Goal: Task Accomplishment & Management: Complete application form

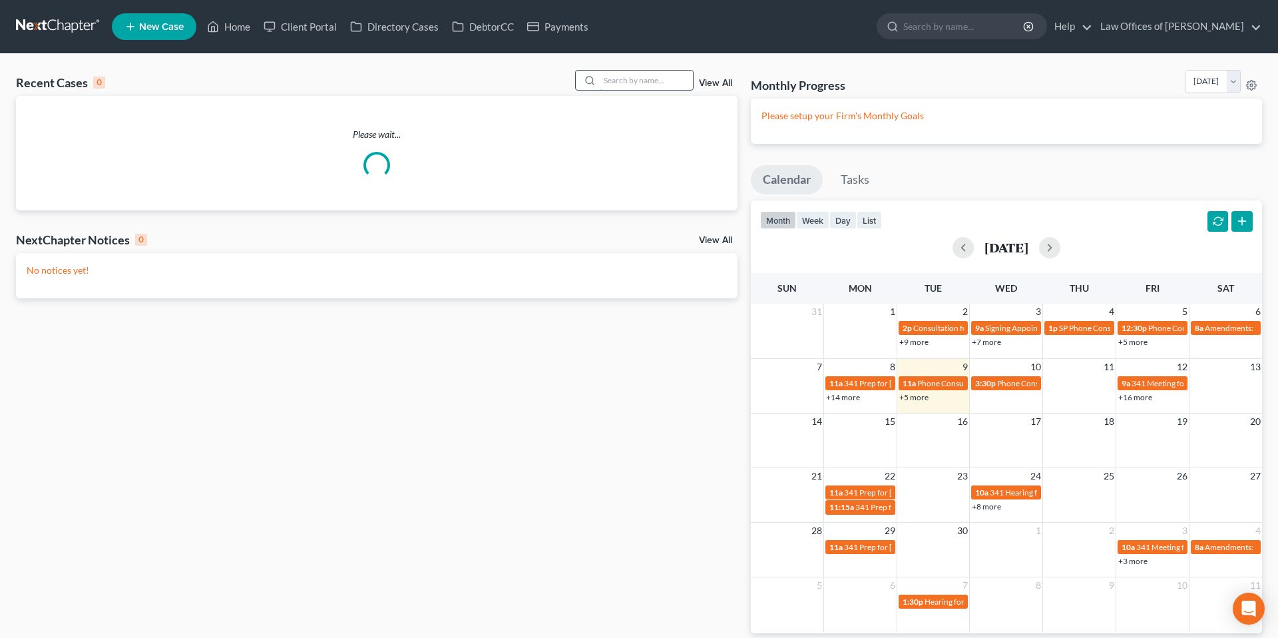
click at [630, 79] on input "search" at bounding box center [646, 80] width 93 height 19
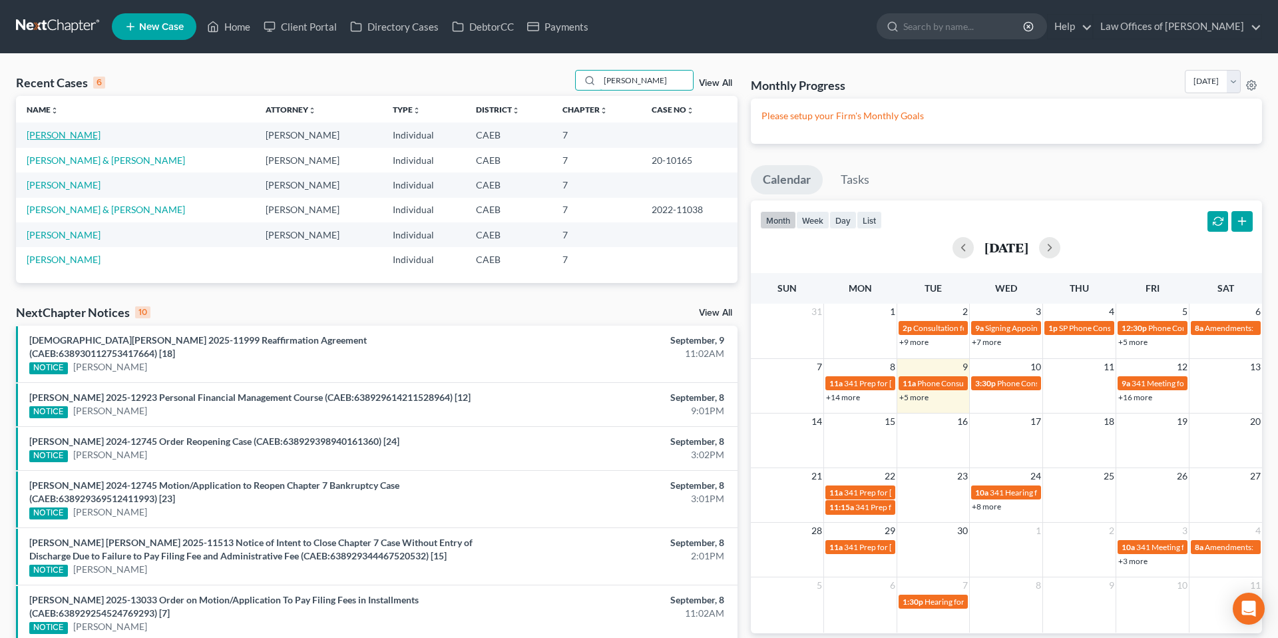
type input "suarez"
click at [65, 131] on link "Suarez, Fidencio" at bounding box center [64, 134] width 74 height 11
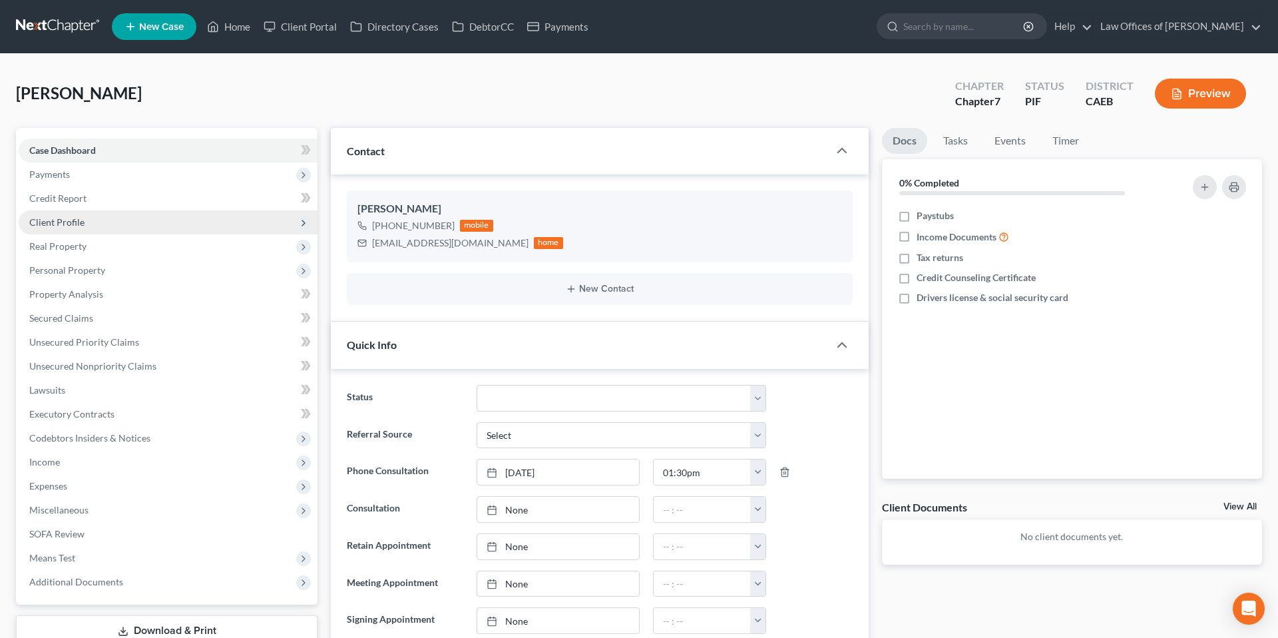
click at [83, 227] on span "Client Profile" at bounding box center [56, 221] width 55 height 11
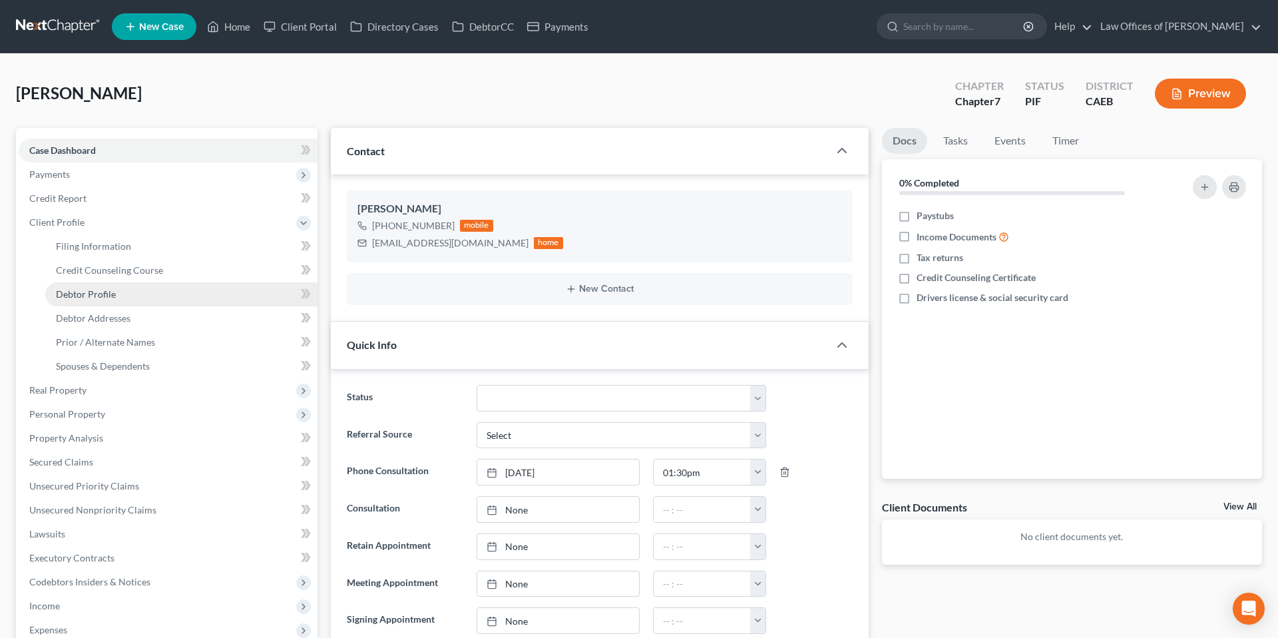
click at [105, 297] on span "Debtor Profile" at bounding box center [86, 293] width 60 height 11
select select "1"
select select "3"
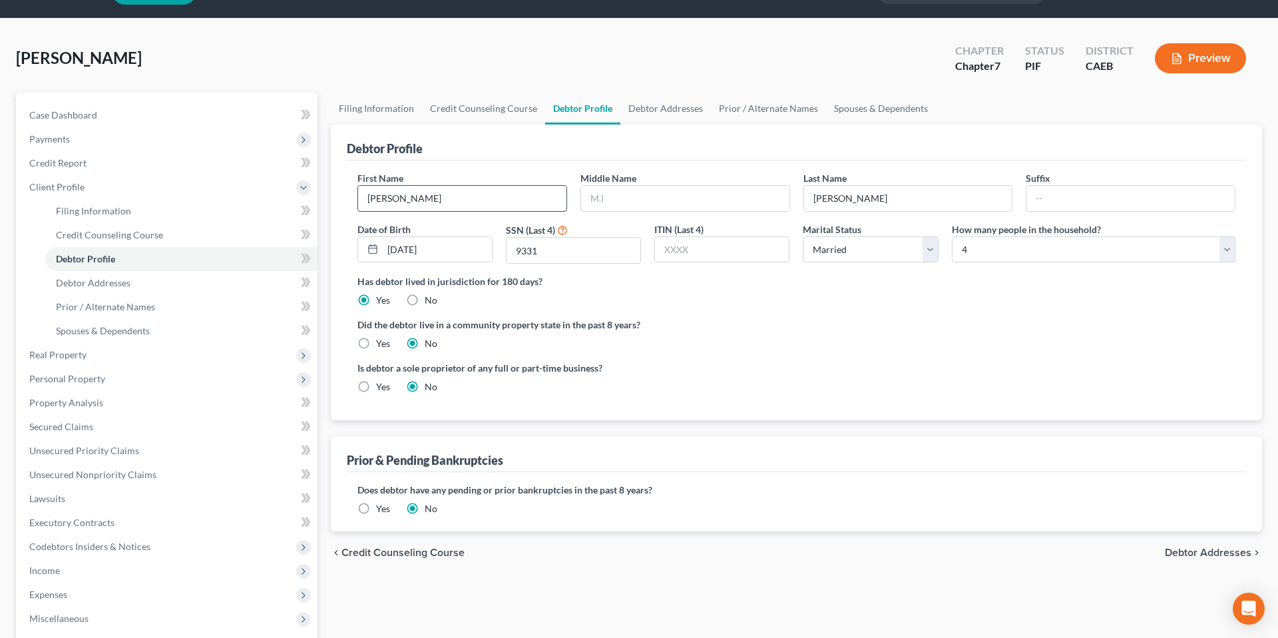
scroll to position [38, 0]
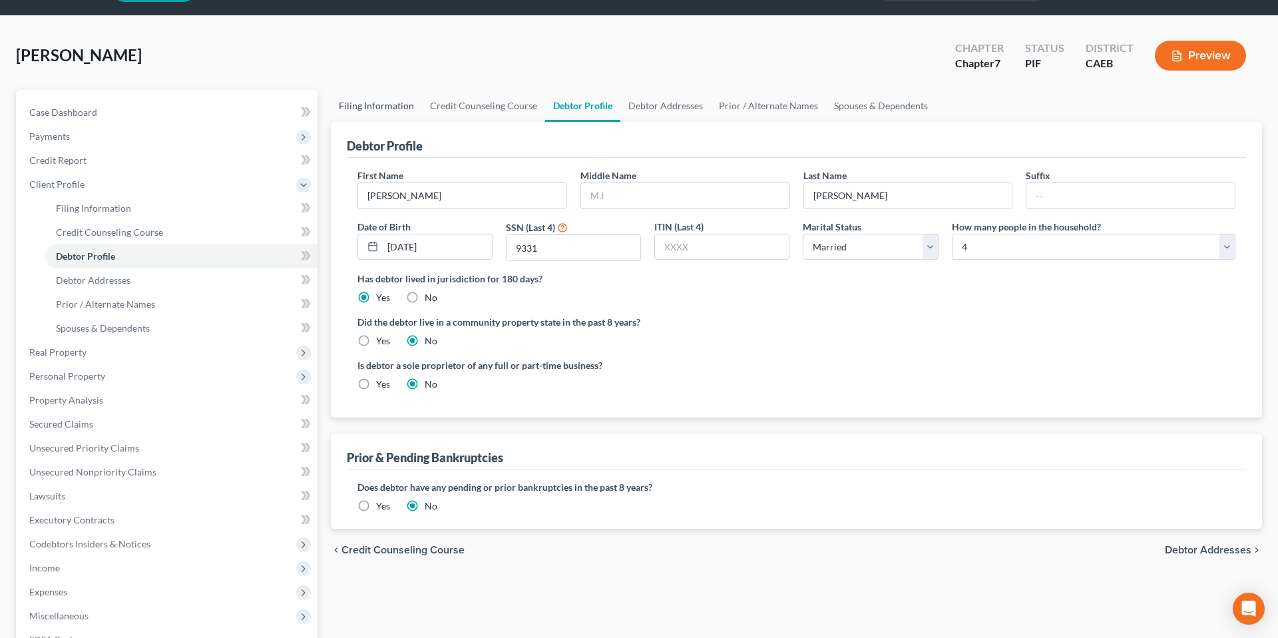
click at [400, 105] on link "Filing Information" at bounding box center [376, 106] width 91 height 32
select select "1"
select select "0"
select select "8"
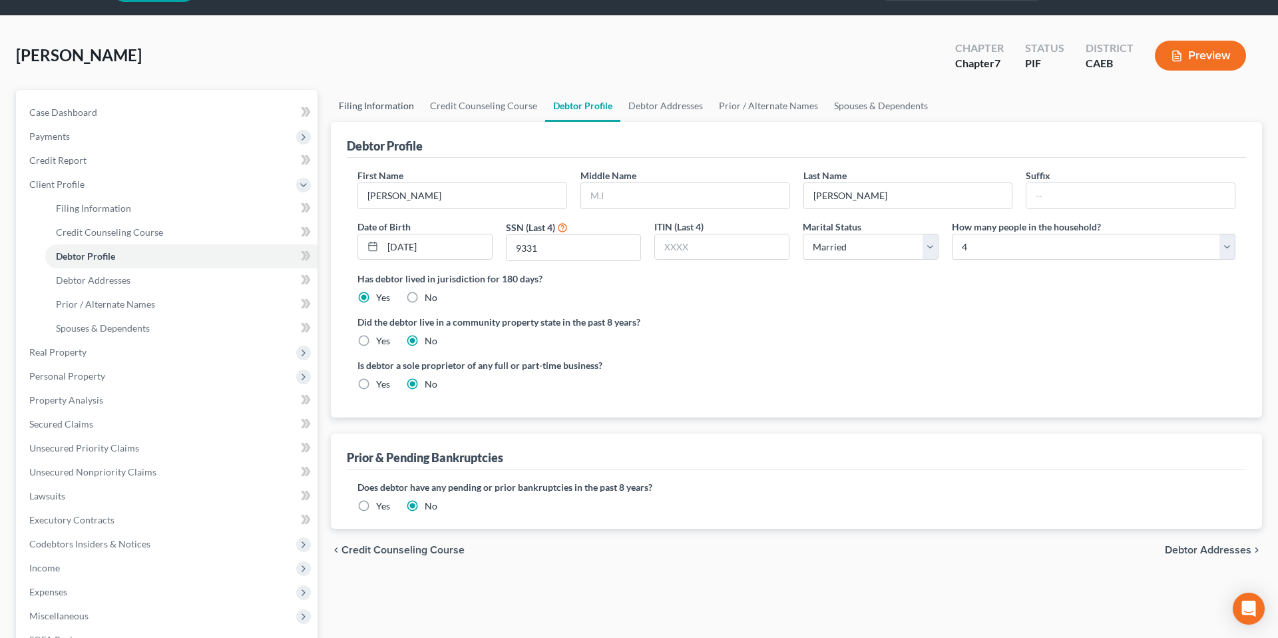
select select "0"
select select "4"
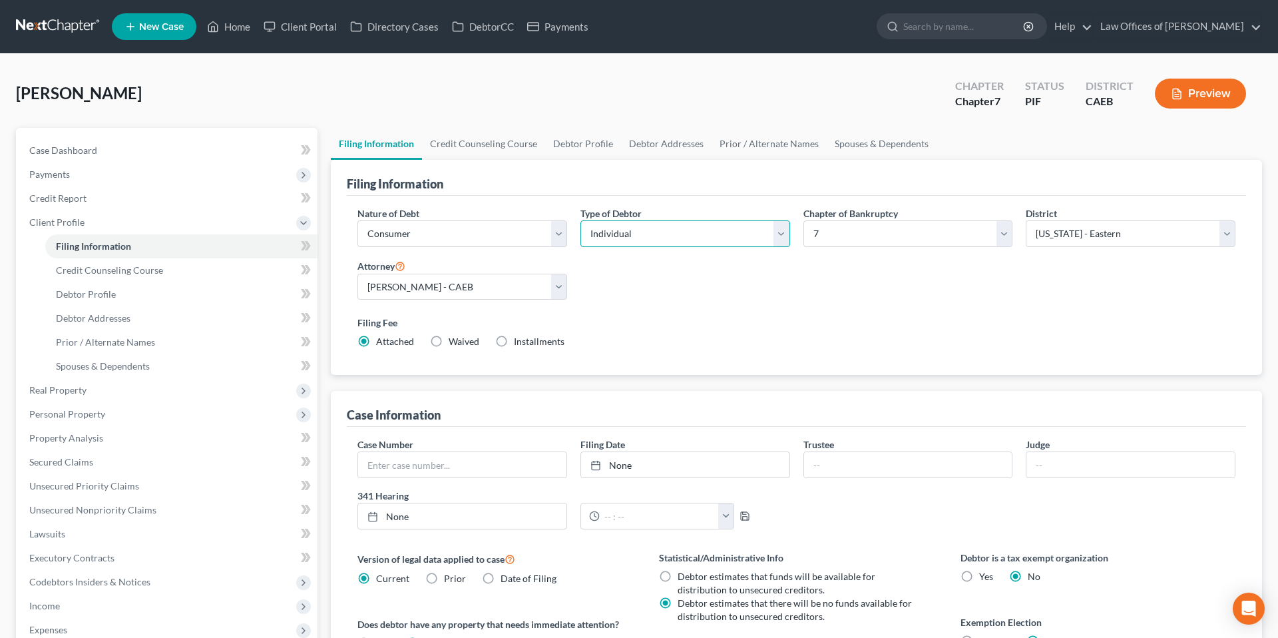
click at [713, 241] on select "Select Individual Joint" at bounding box center [686, 233] width 210 height 27
select select "1"
click at [581, 220] on select "Select Individual Joint" at bounding box center [686, 233] width 210 height 27
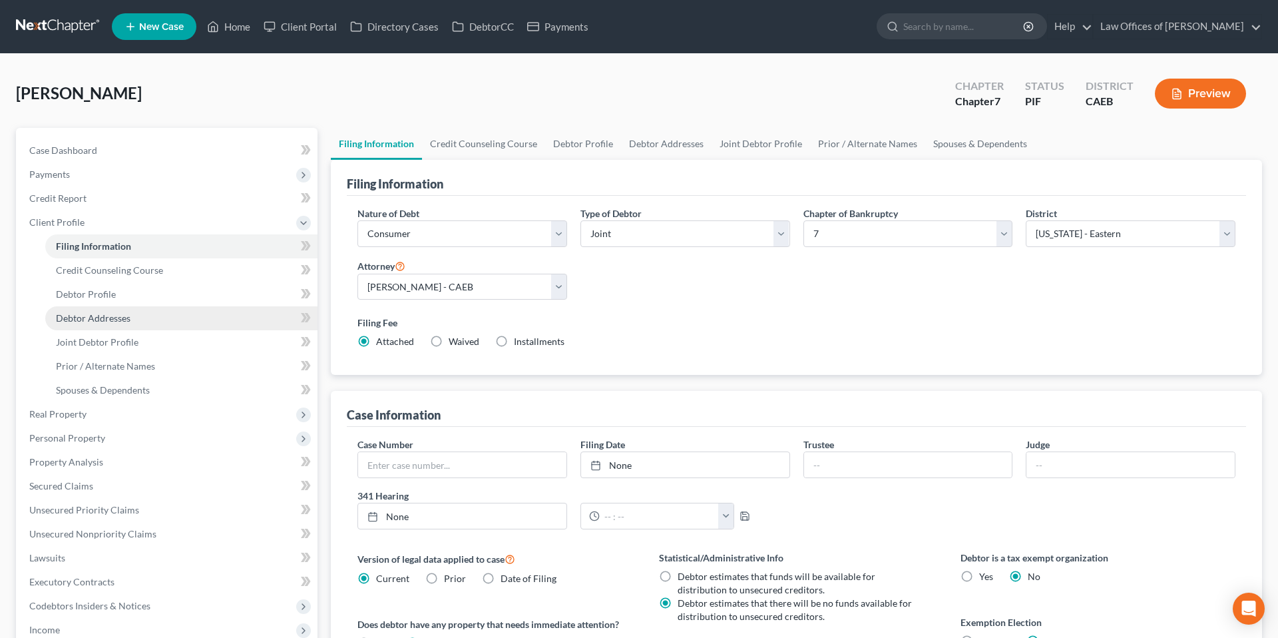
click at [111, 322] on span "Debtor Addresses" at bounding box center [93, 317] width 75 height 11
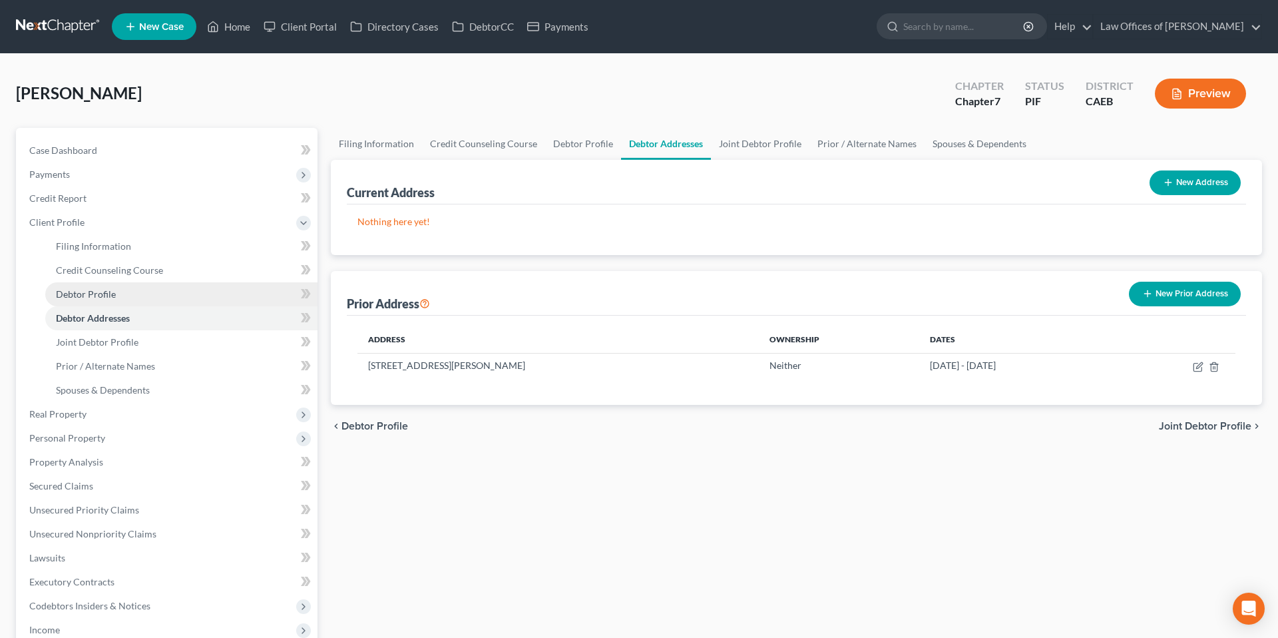
click at [105, 290] on span "Debtor Profile" at bounding box center [86, 293] width 60 height 11
select select "1"
select select "3"
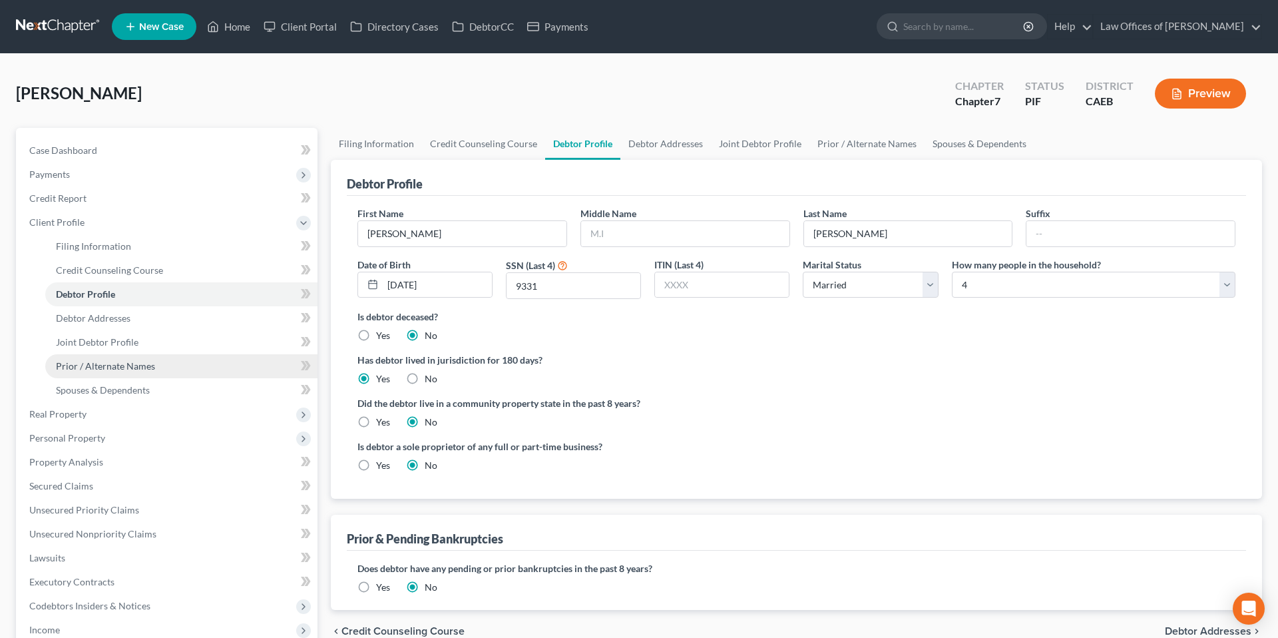
click at [126, 356] on link "Prior / Alternate Names" at bounding box center [181, 366] width 272 height 24
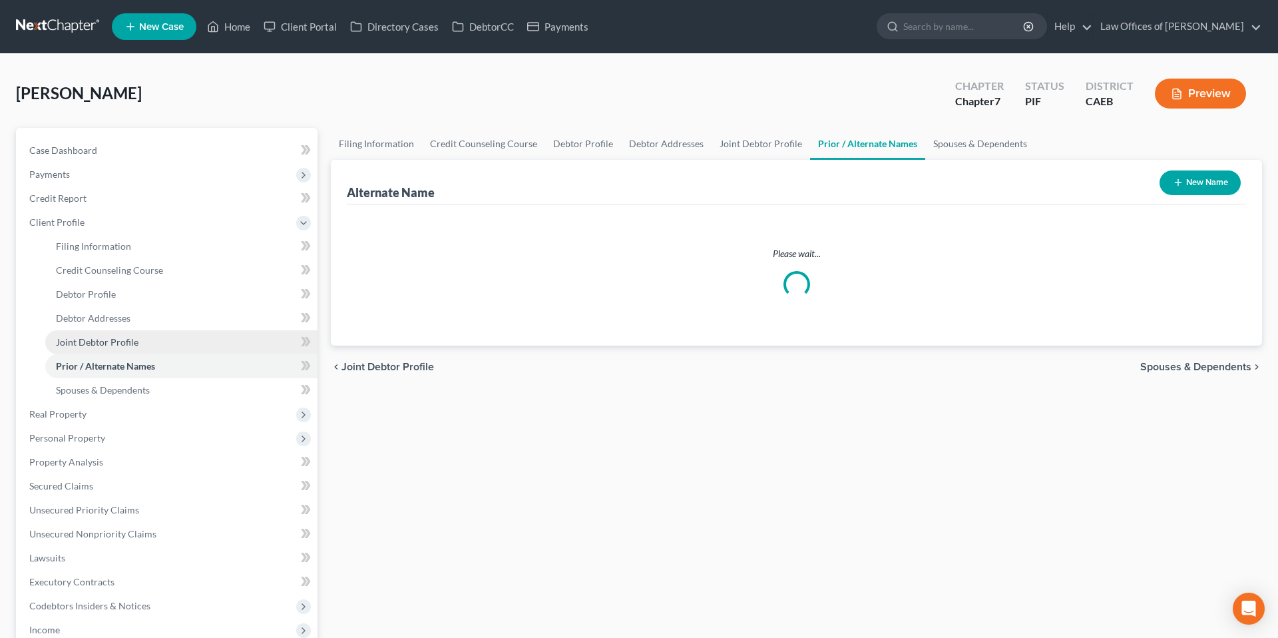
click at [126, 342] on span "Joint Debtor Profile" at bounding box center [97, 341] width 83 height 11
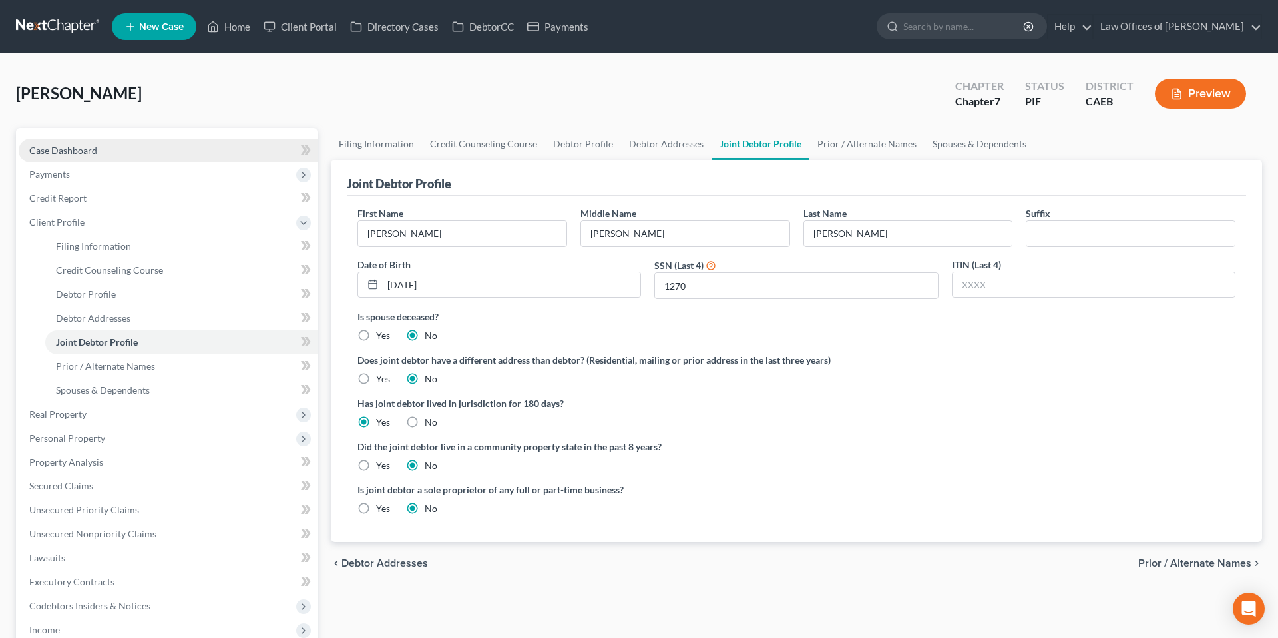
click at [208, 141] on link "Case Dashboard" at bounding box center [168, 150] width 299 height 24
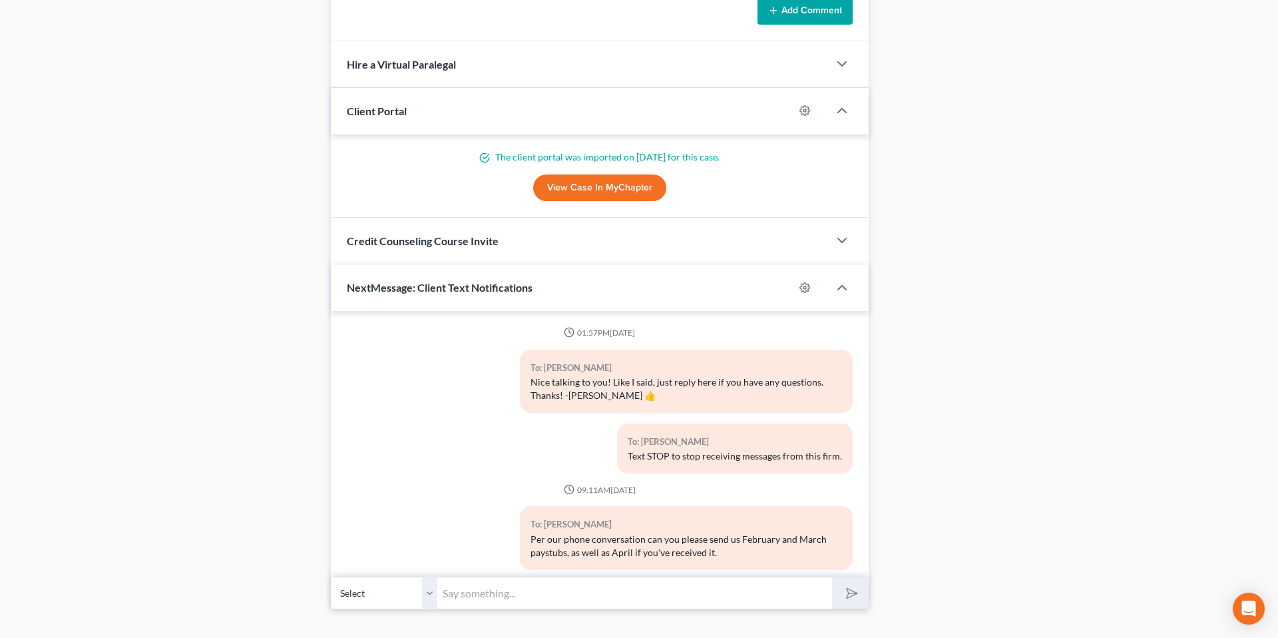
scroll to position [1121, 0]
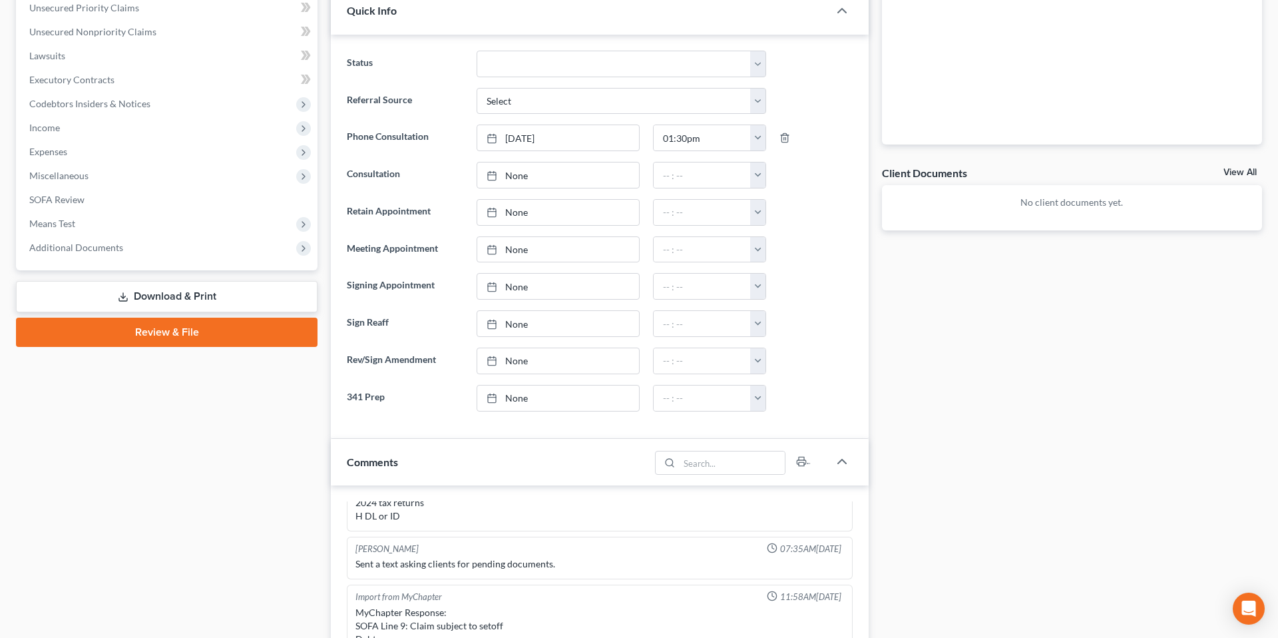
scroll to position [0, 0]
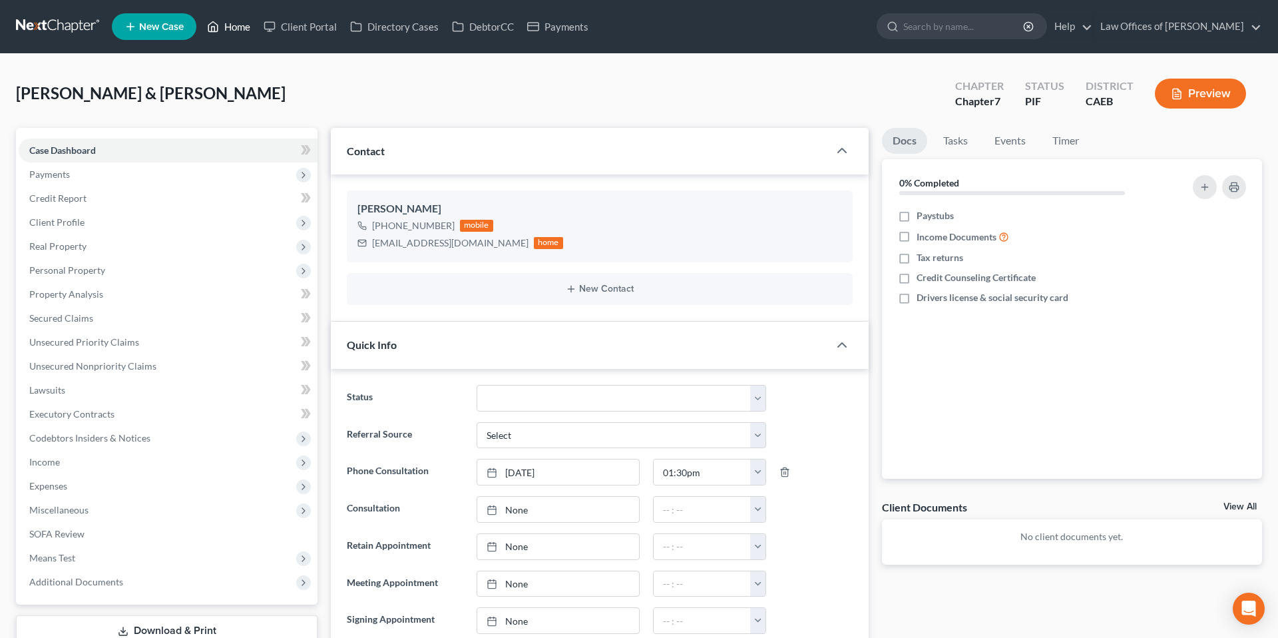
click at [254, 31] on link "Home" at bounding box center [228, 27] width 57 height 24
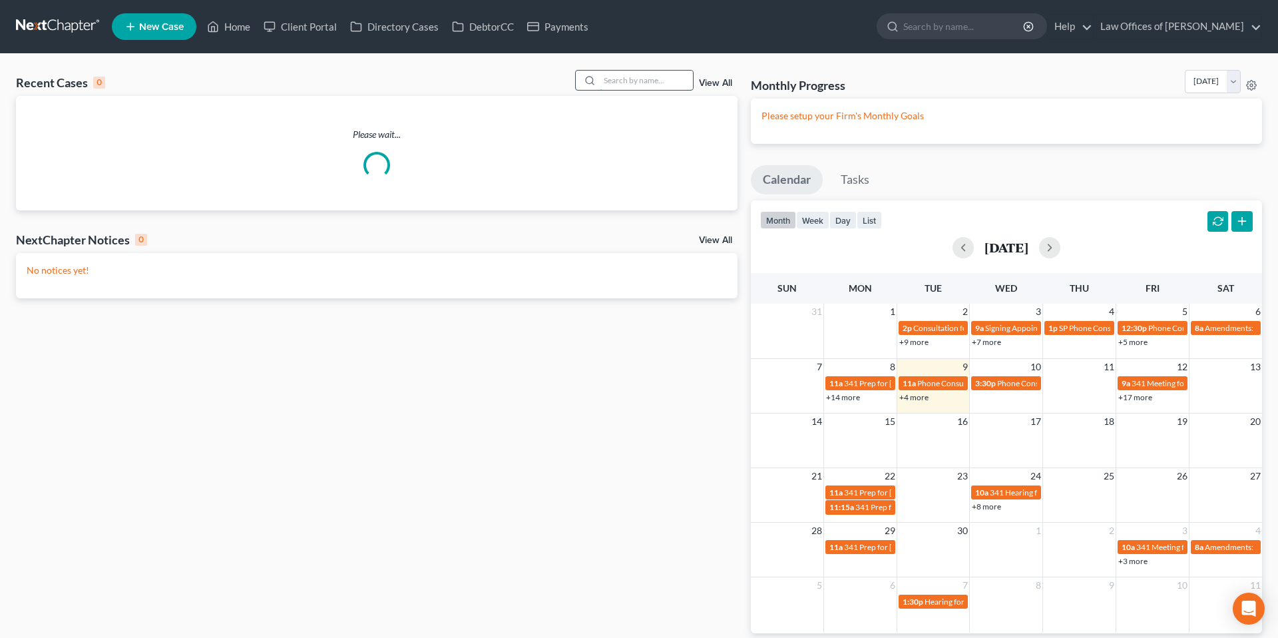
click at [628, 83] on input "search" at bounding box center [646, 80] width 93 height 19
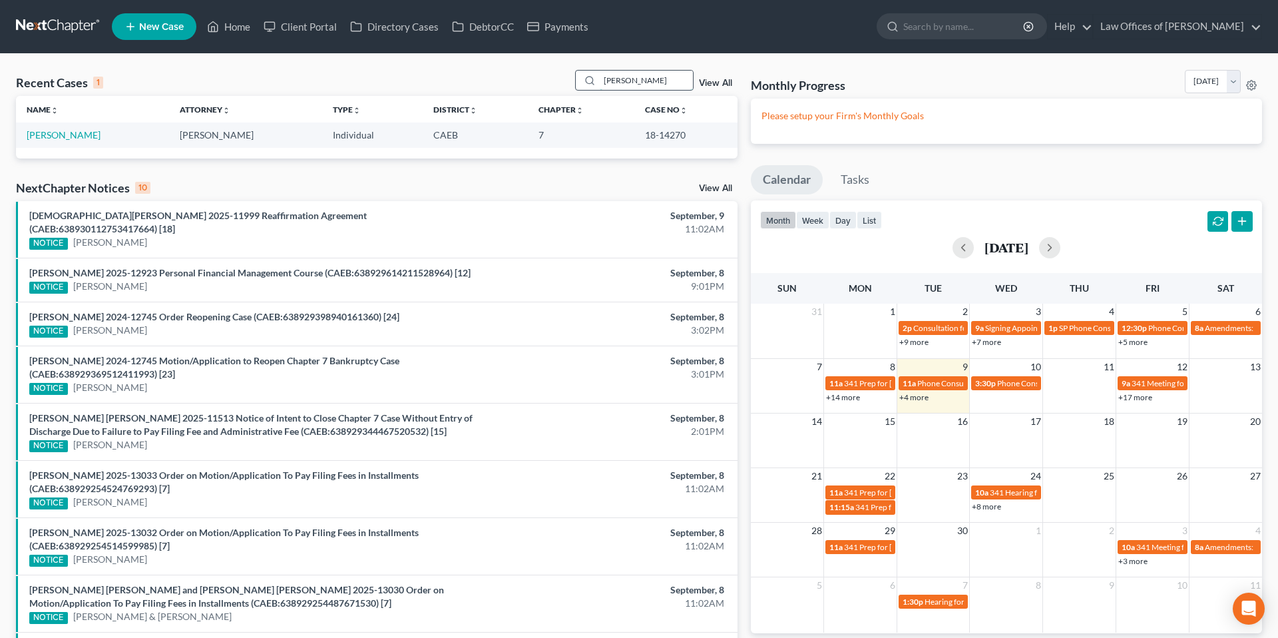
click at [654, 83] on input "[PERSON_NAME]" at bounding box center [646, 80] width 93 height 19
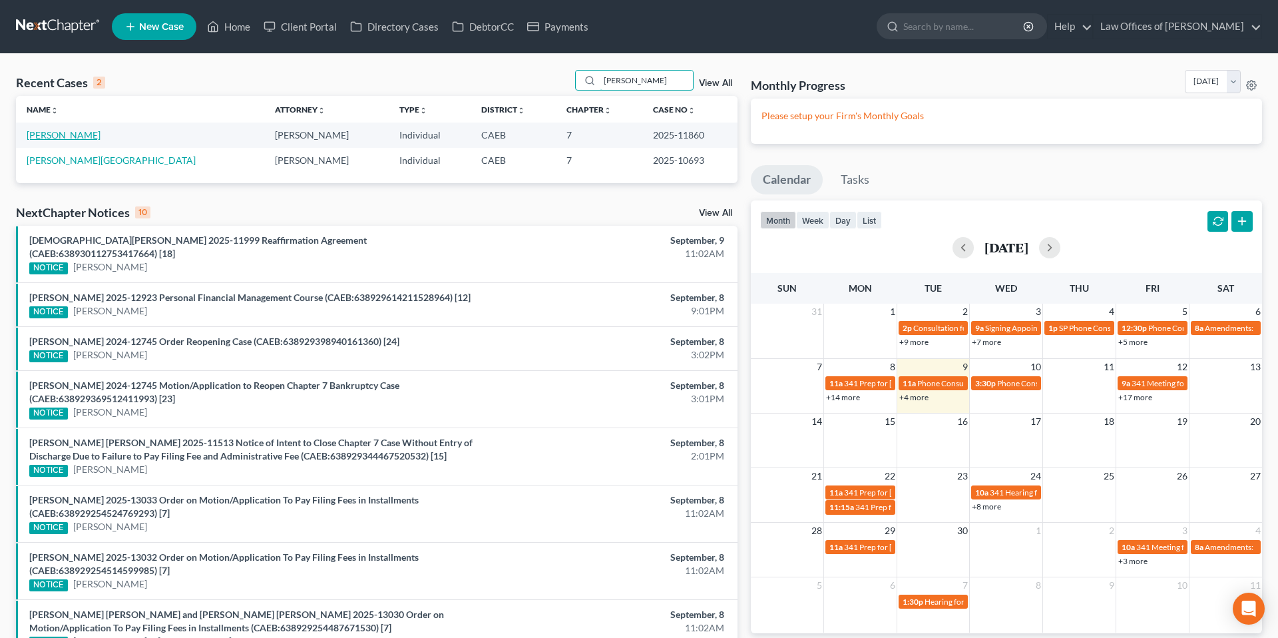
type input "[PERSON_NAME]"
click at [101, 136] on link "[PERSON_NAME]" at bounding box center [64, 134] width 74 height 11
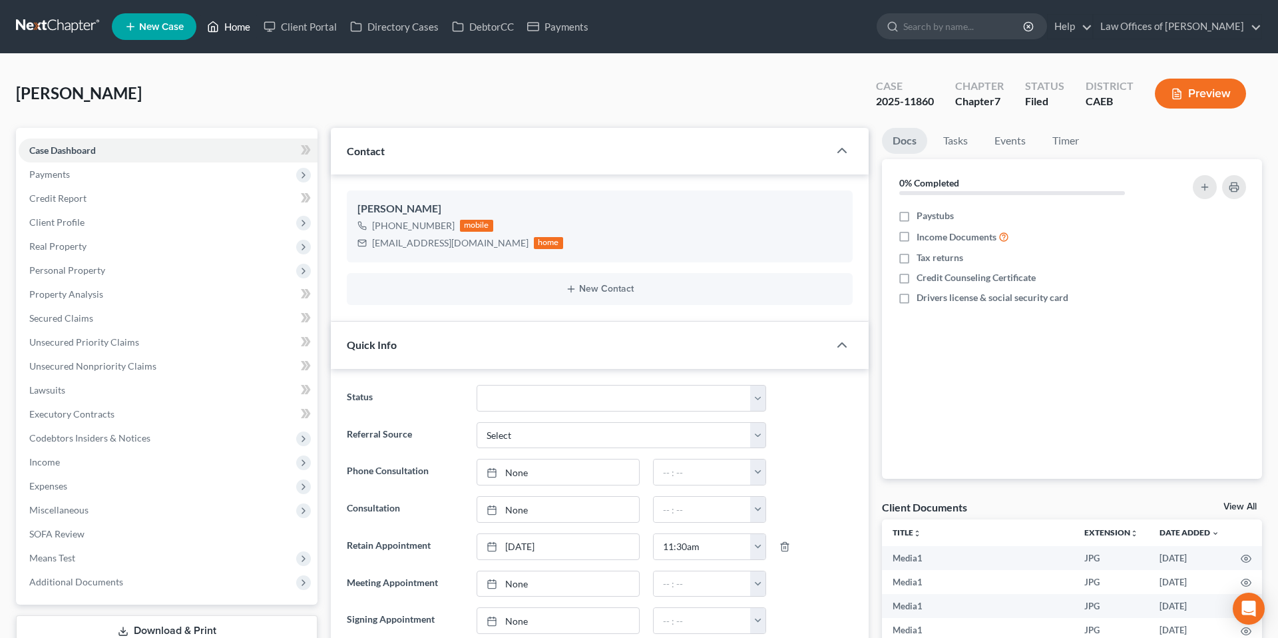
click at [232, 31] on link "Home" at bounding box center [228, 27] width 57 height 24
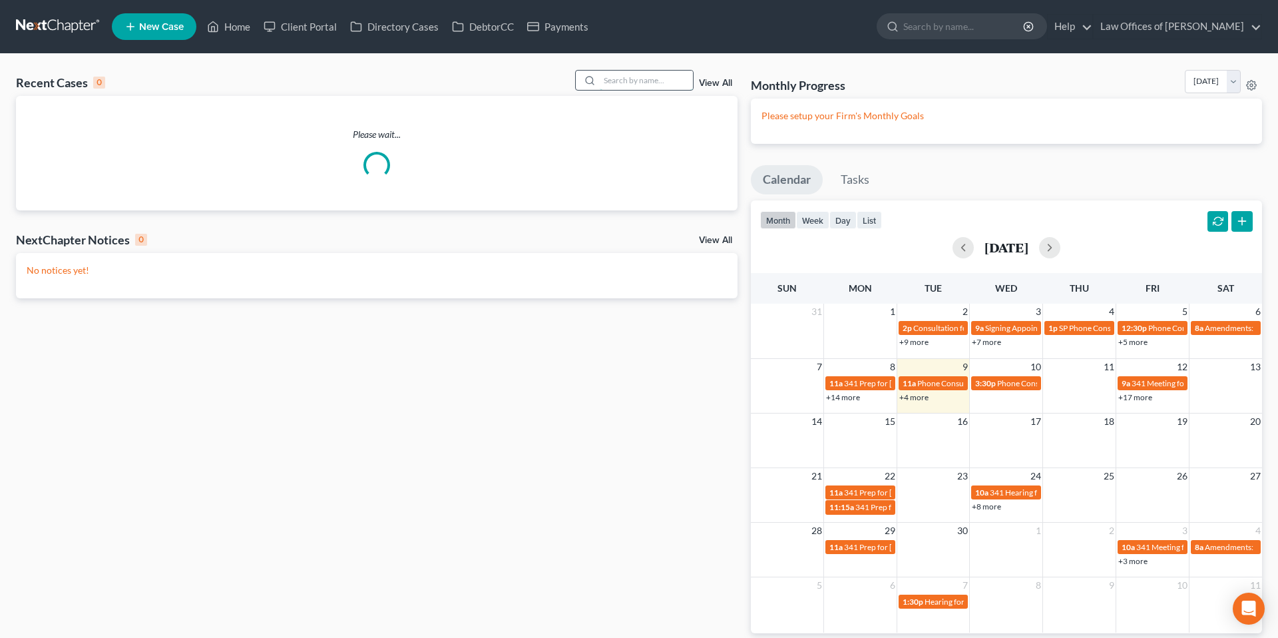
click at [609, 83] on input "search" at bounding box center [646, 80] width 93 height 19
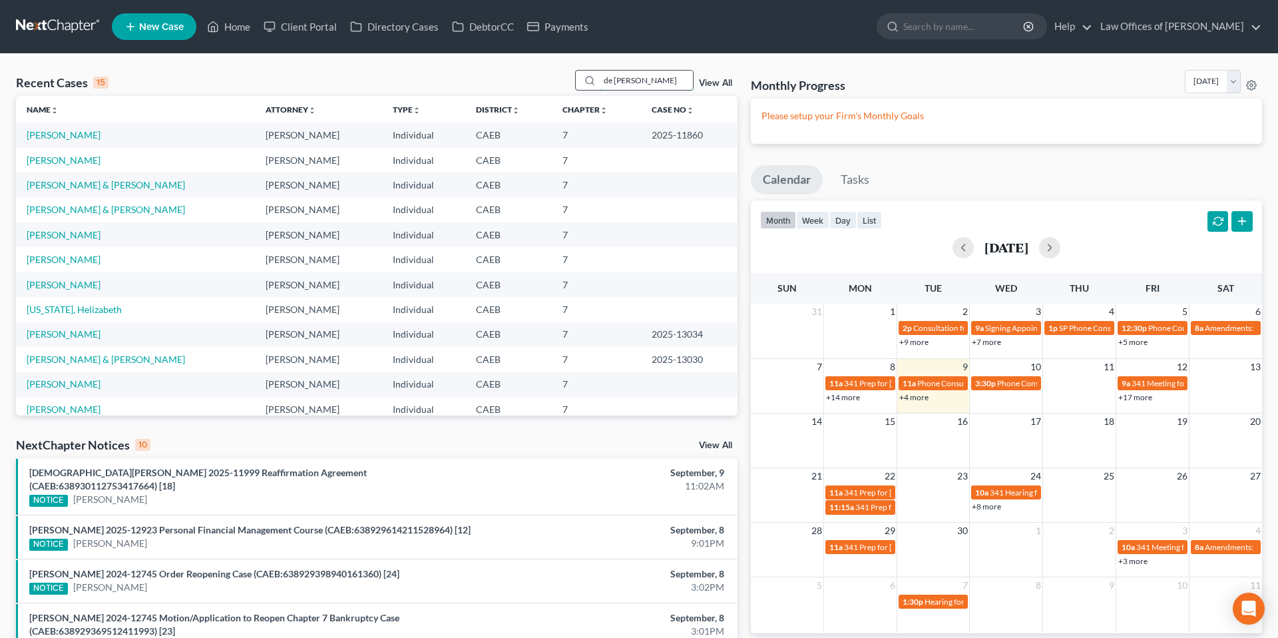
click at [652, 79] on input "de [PERSON_NAME]" at bounding box center [646, 80] width 93 height 19
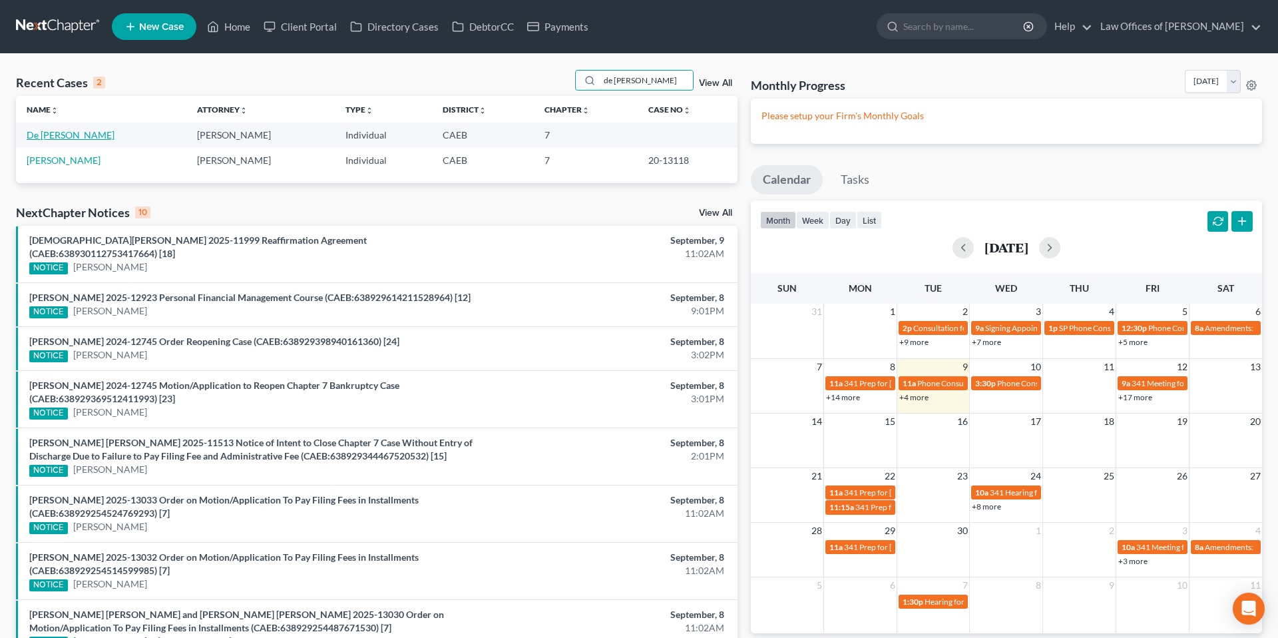
type input "de [PERSON_NAME]"
click at [85, 135] on link "De [PERSON_NAME]" at bounding box center [71, 134] width 88 height 11
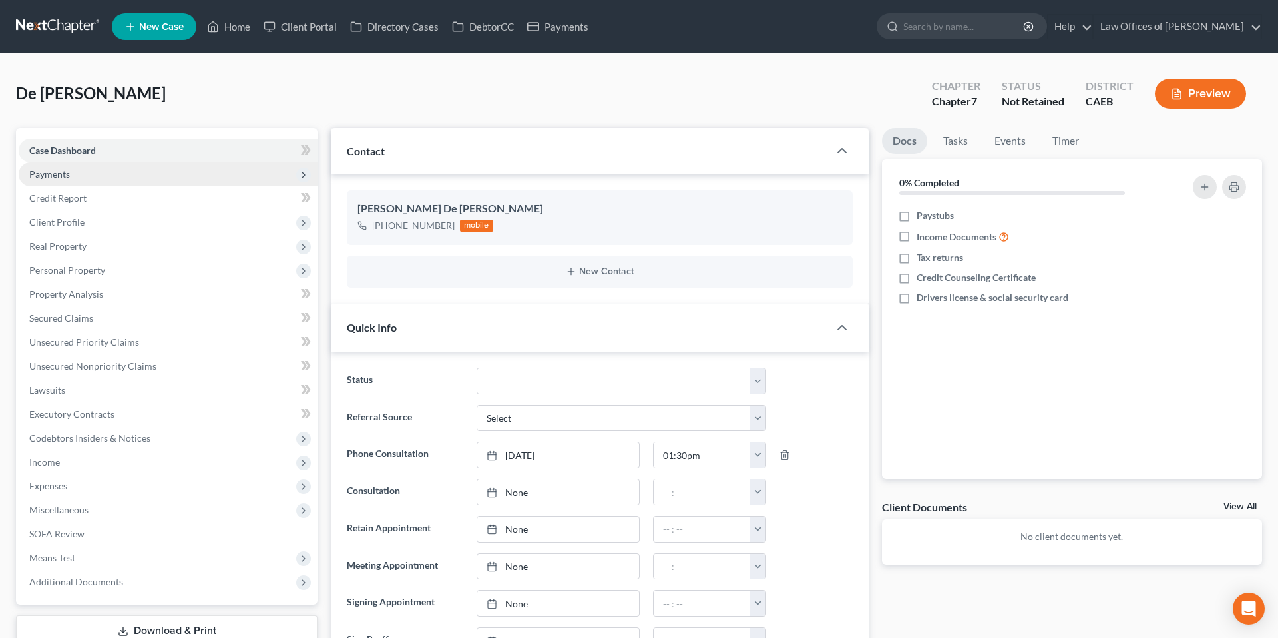
click at [53, 179] on span "Payments" at bounding box center [49, 173] width 41 height 11
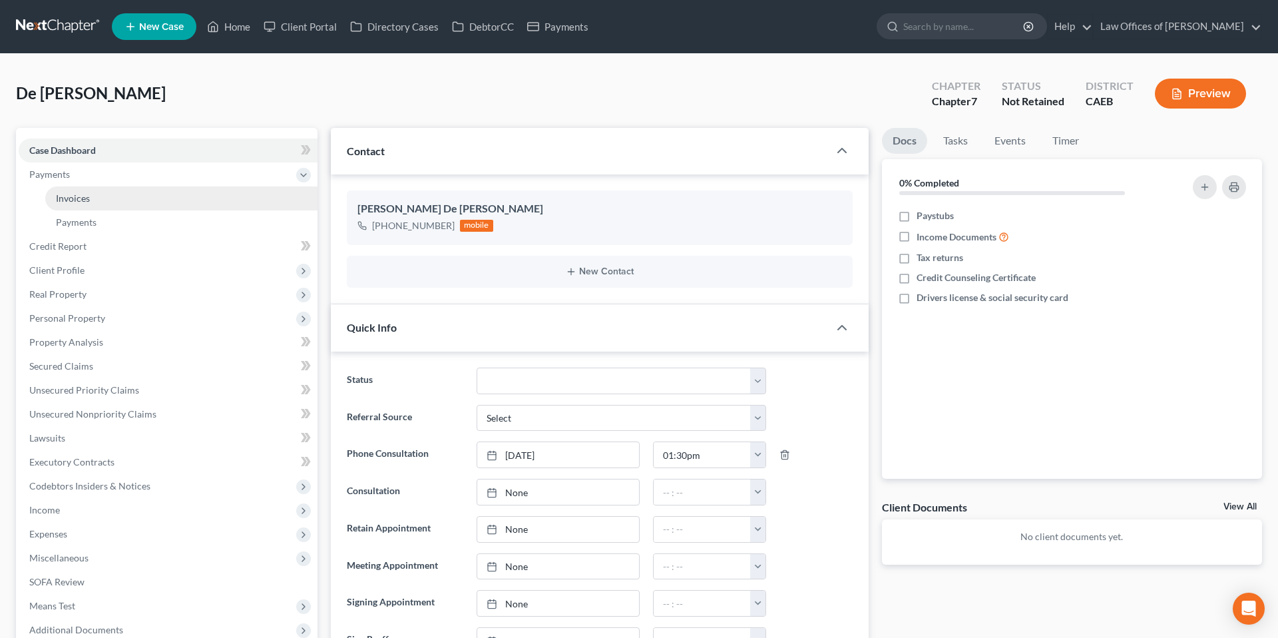
click at [94, 193] on link "Invoices" at bounding box center [181, 198] width 272 height 24
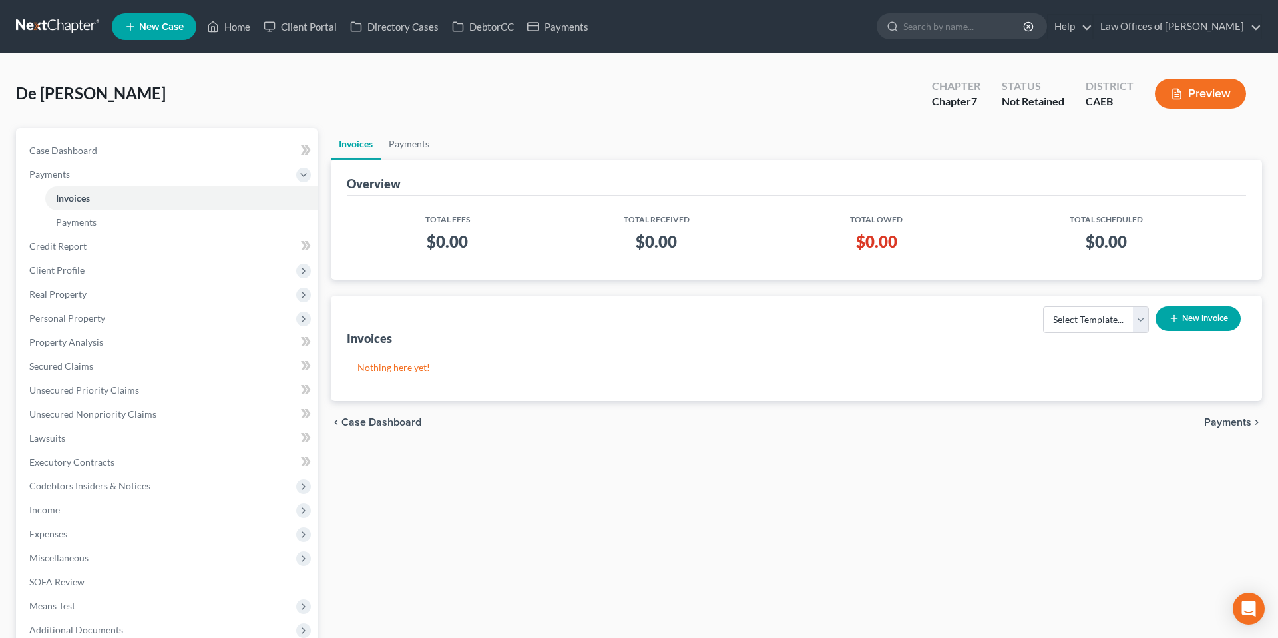
click at [1196, 317] on button "New Invoice" at bounding box center [1198, 318] width 85 height 25
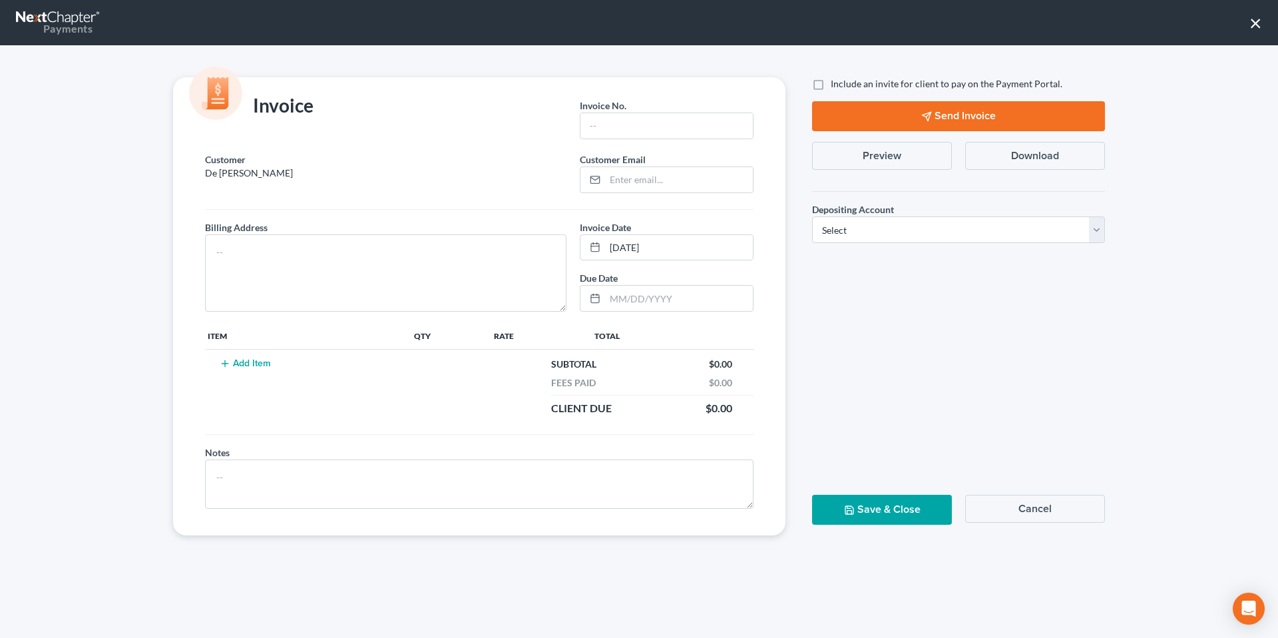
click at [1254, 23] on button "×" at bounding box center [1256, 22] width 13 height 21
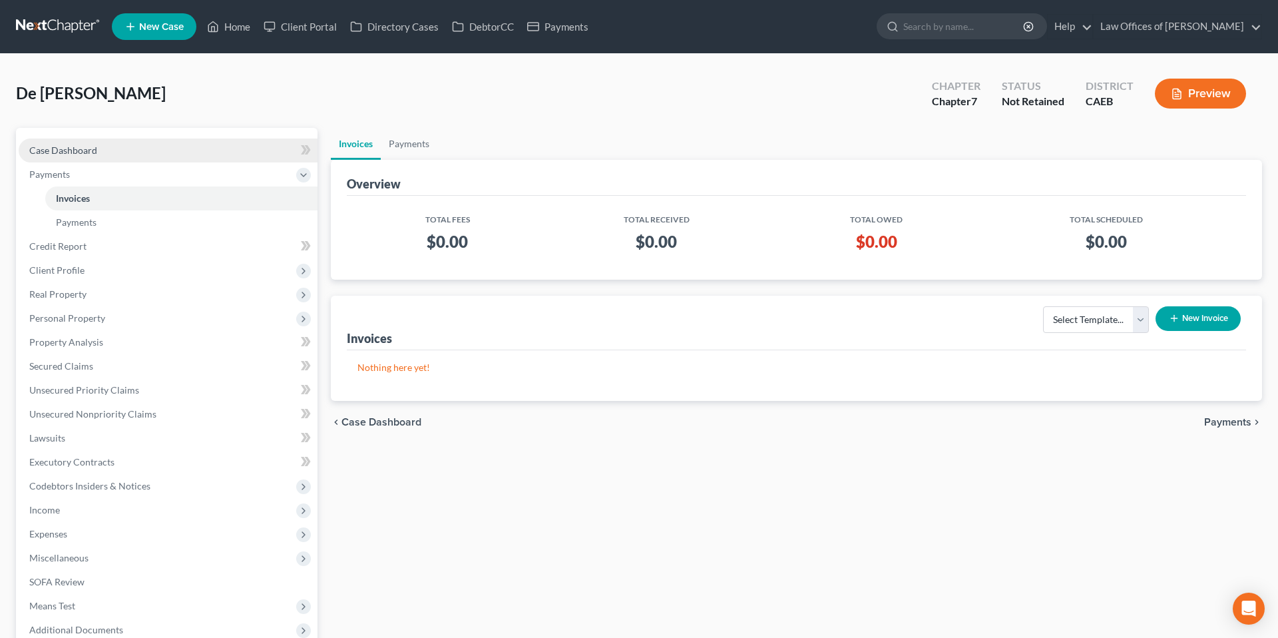
click at [174, 148] on link "Case Dashboard" at bounding box center [168, 150] width 299 height 24
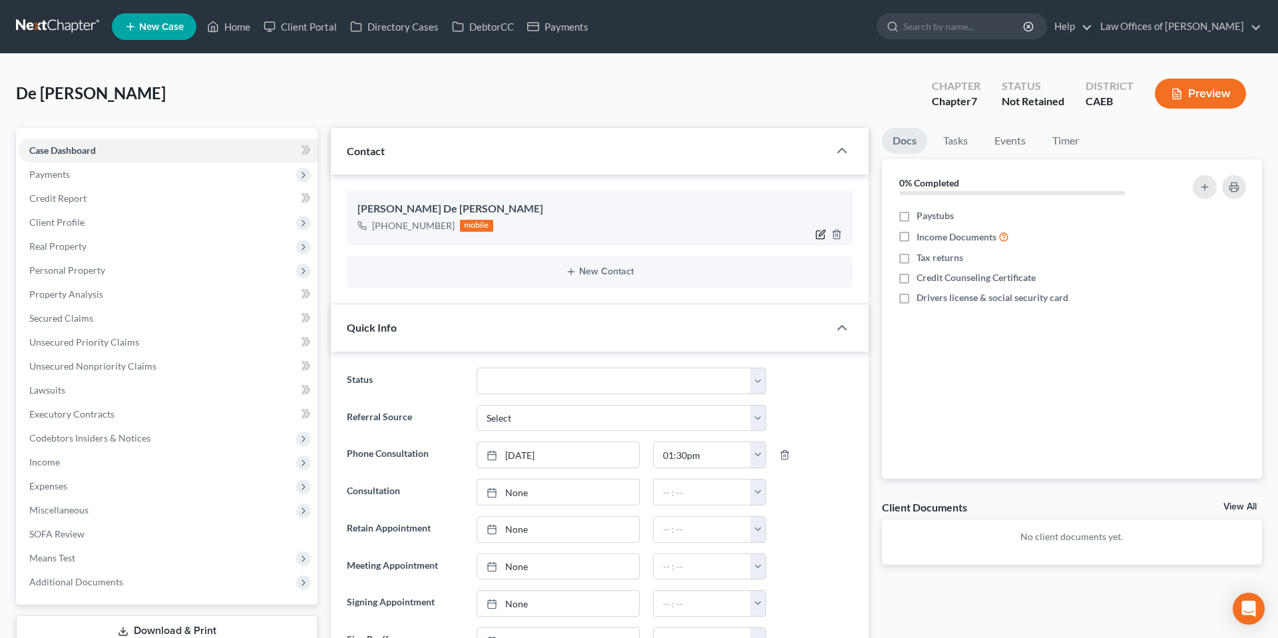
scroll to position [752, 0]
click at [823, 236] on icon "button" at bounding box center [821, 234] width 11 height 11
select select "0"
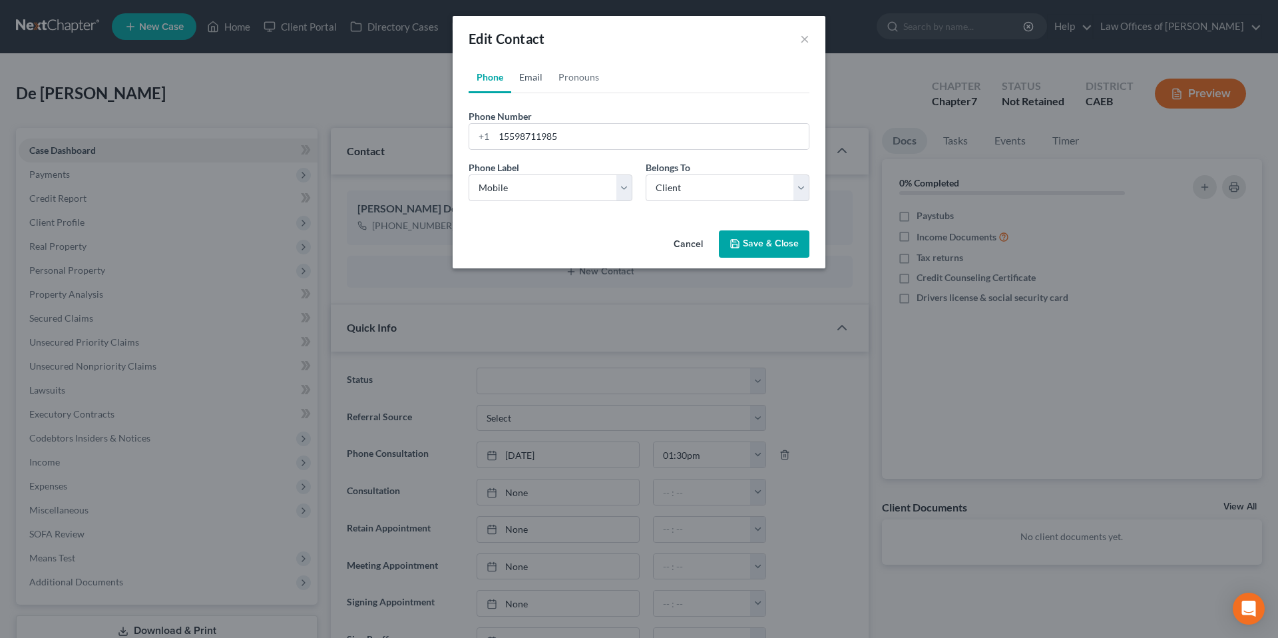
click at [537, 70] on link "Email" at bounding box center [530, 77] width 39 height 32
click at [549, 139] on input "email" at bounding box center [651, 136] width 315 height 25
type input "[EMAIL_ADDRESS][DOMAIN_NAME]"
click at [544, 186] on select "Select Home Work Other" at bounding box center [551, 187] width 164 height 27
click at [469, 174] on select "Select Home Work Other" at bounding box center [551, 187] width 164 height 27
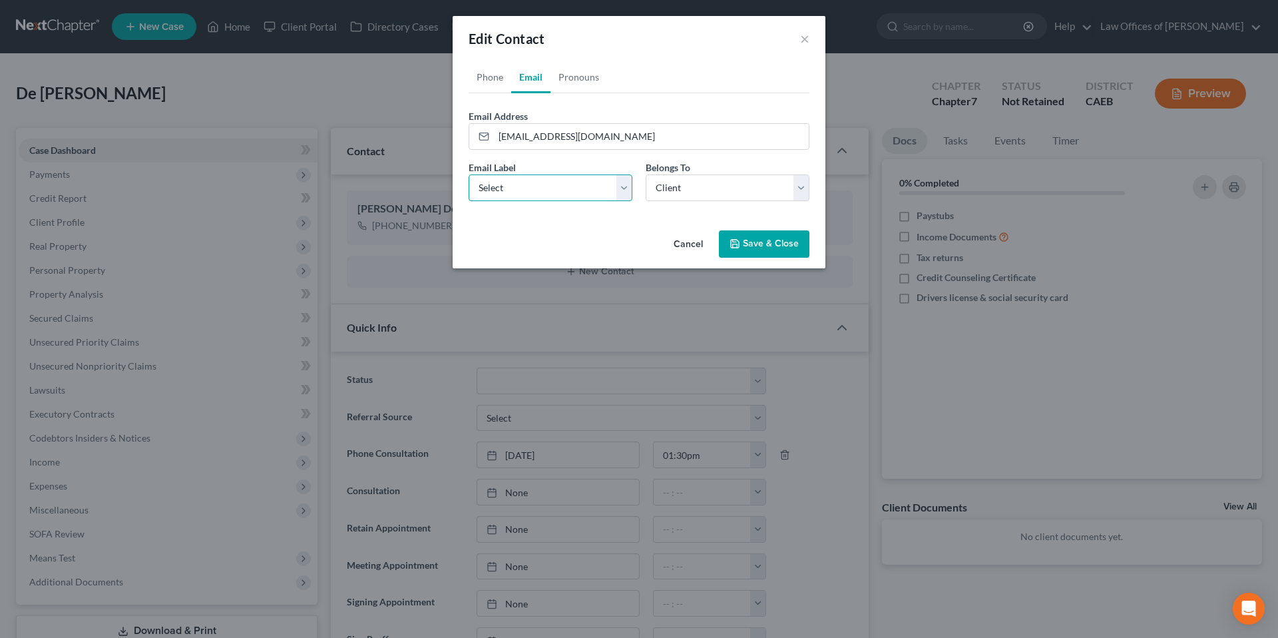
click at [505, 190] on select "Select Home Work Other" at bounding box center [551, 187] width 164 height 27
select select "0"
click at [469, 174] on select "Select Home Work Other" at bounding box center [551, 187] width 164 height 27
click at [754, 248] on button "Save & Close" at bounding box center [764, 244] width 91 height 28
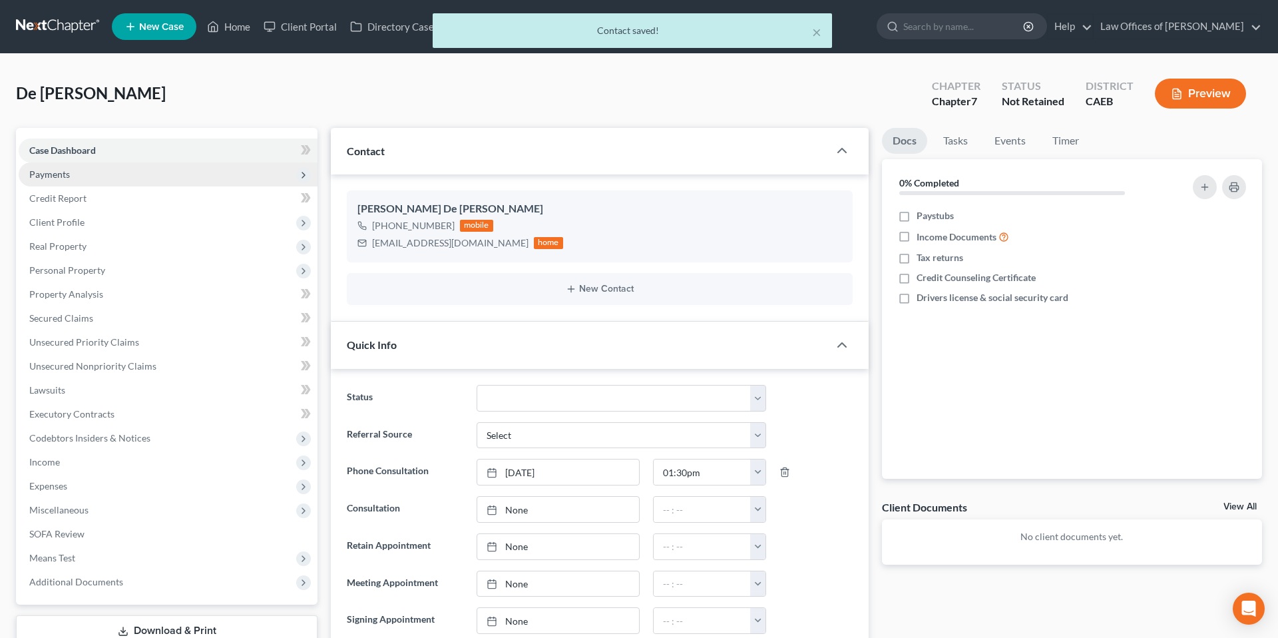
click at [53, 172] on span "Payments" at bounding box center [49, 173] width 41 height 11
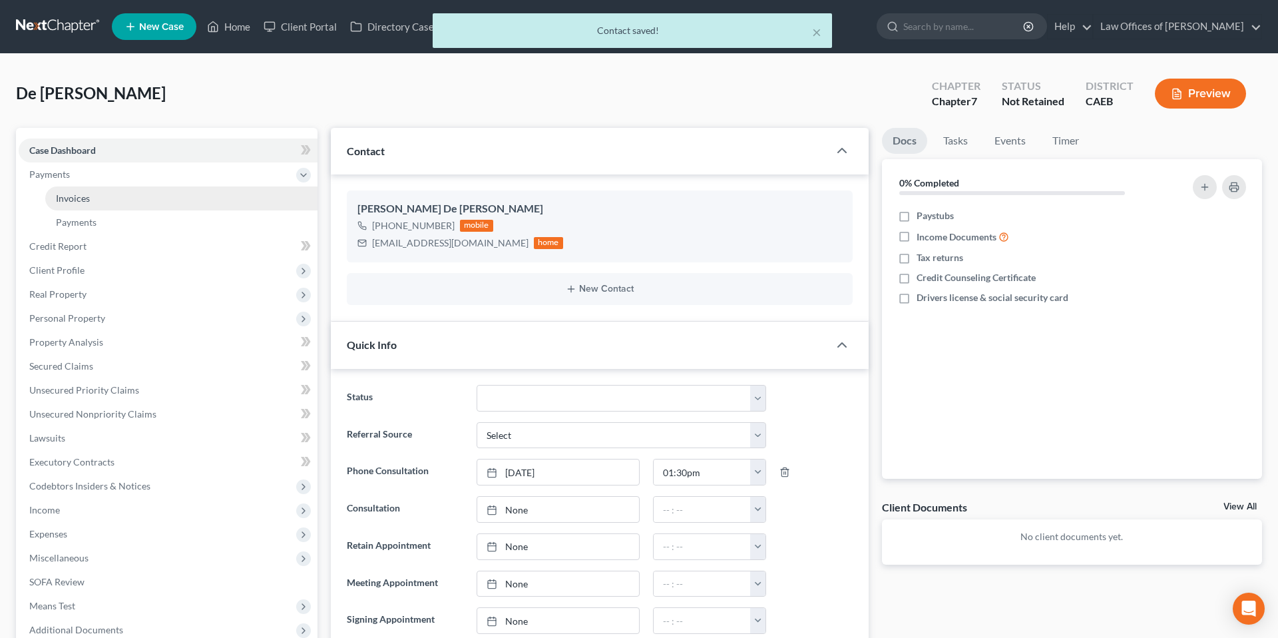
click at [94, 197] on link "Invoices" at bounding box center [181, 198] width 272 height 24
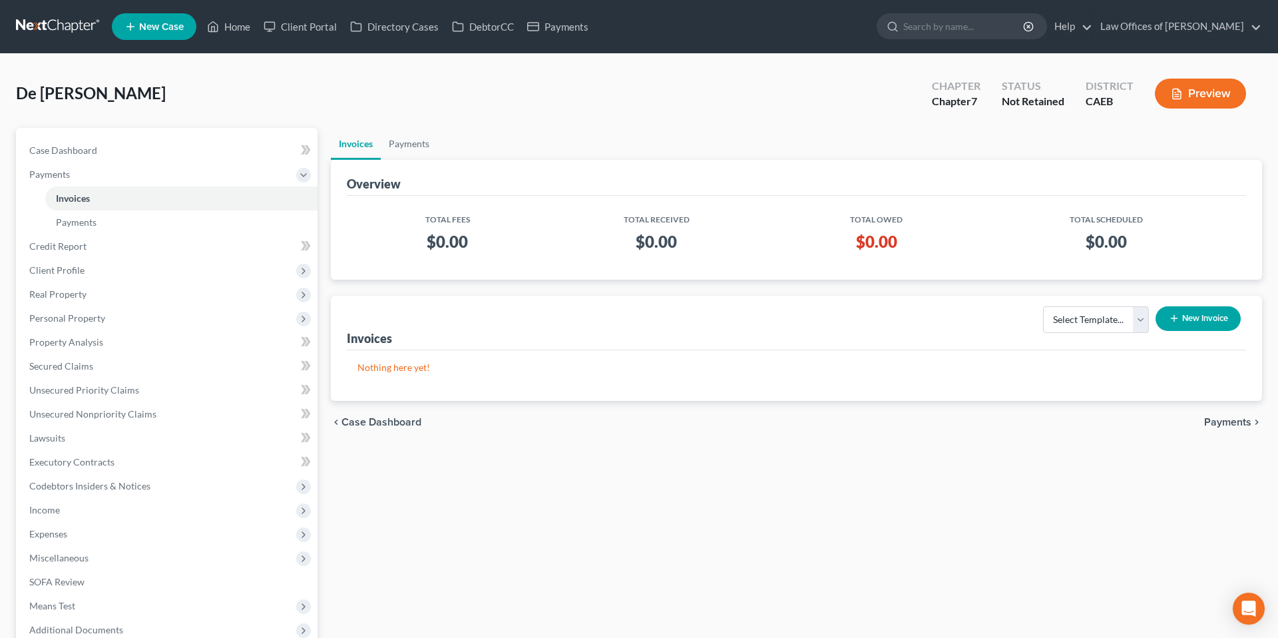
click at [1218, 322] on button "New Invoice" at bounding box center [1198, 318] width 85 height 25
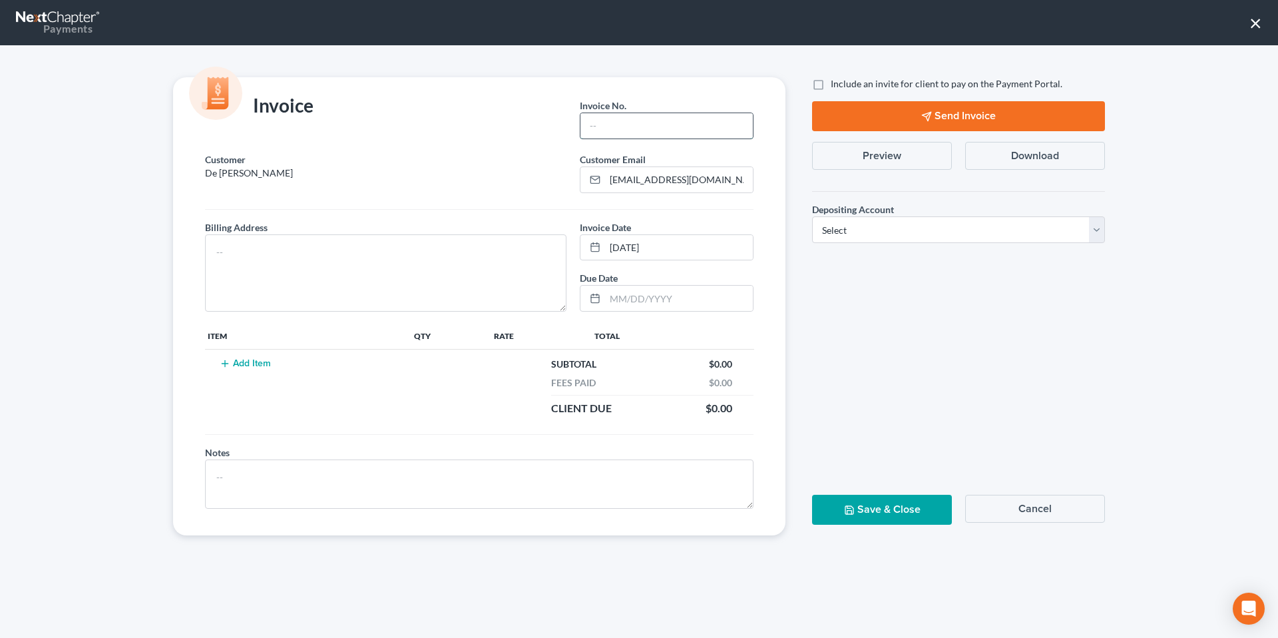
click at [655, 129] on input "text" at bounding box center [667, 125] width 172 height 25
type input "09092501"
click at [539, 270] on textarea at bounding box center [386, 272] width 362 height 77
type textarea "[STREET_ADDRESS]"
click at [260, 364] on button "Add Item" at bounding box center [245, 363] width 59 height 11
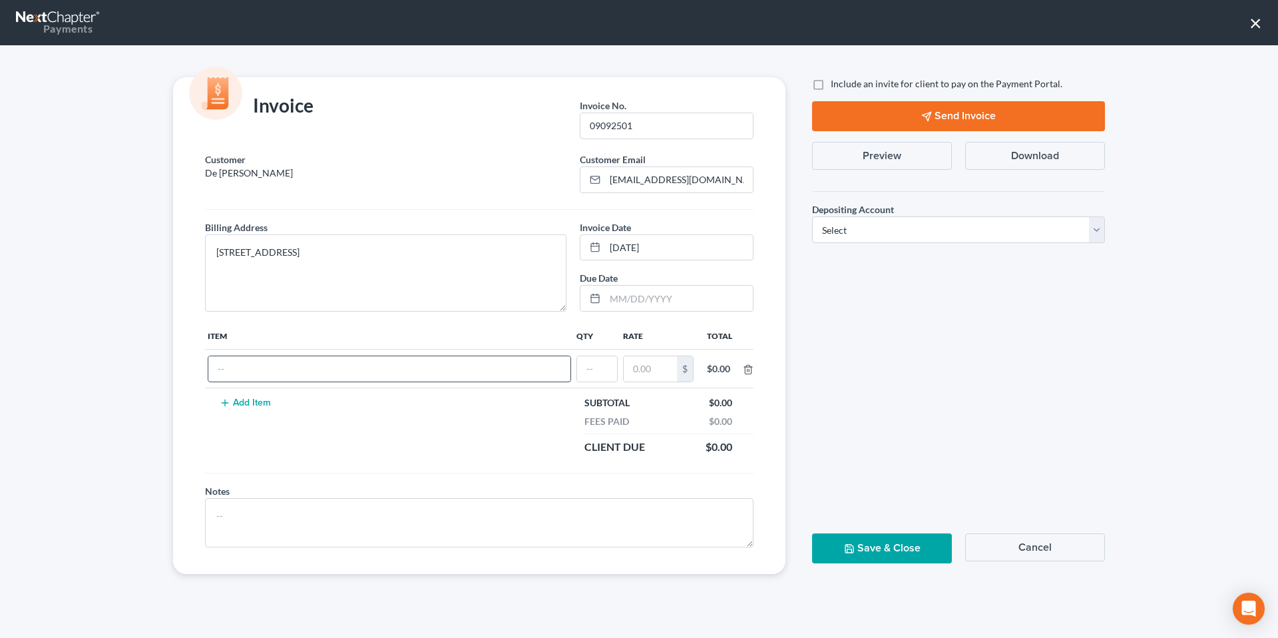
click at [332, 368] on input "text" at bounding box center [389, 368] width 362 height 25
type input "Attorneys Fee"
click at [601, 366] on input "text" at bounding box center [597, 368] width 40 height 25
click at [585, 372] on input "text" at bounding box center [597, 368] width 40 height 25
type input "1"
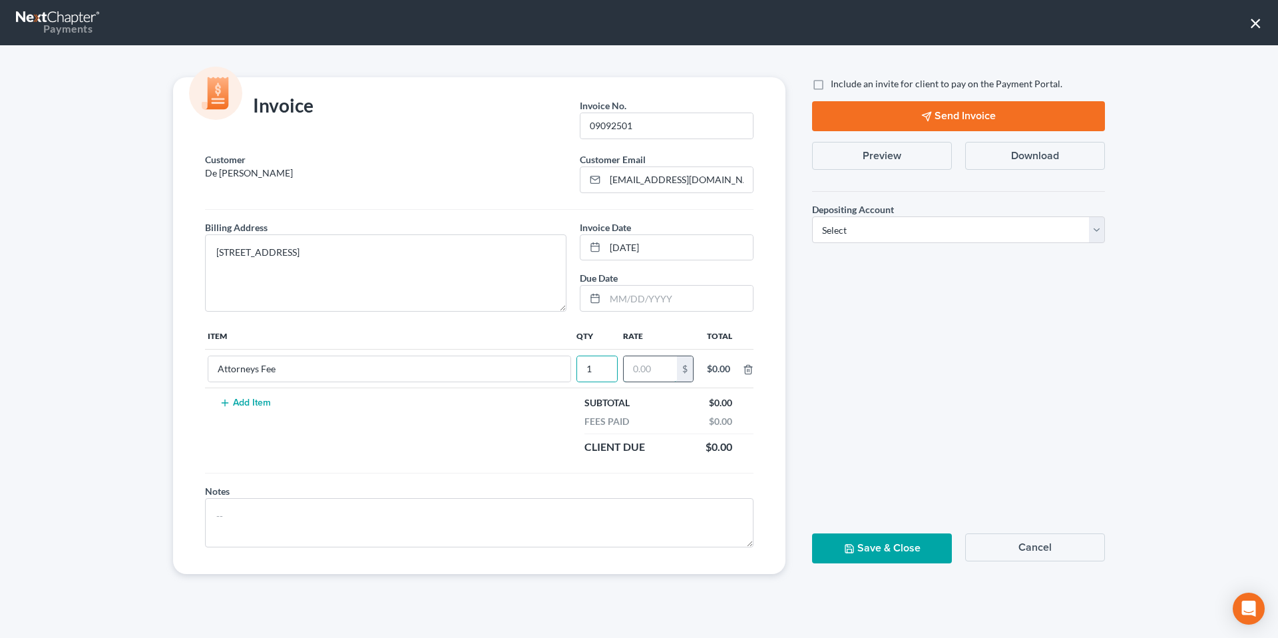
click at [671, 370] on input "text" at bounding box center [650, 368] width 53 height 25
type input "2,000"
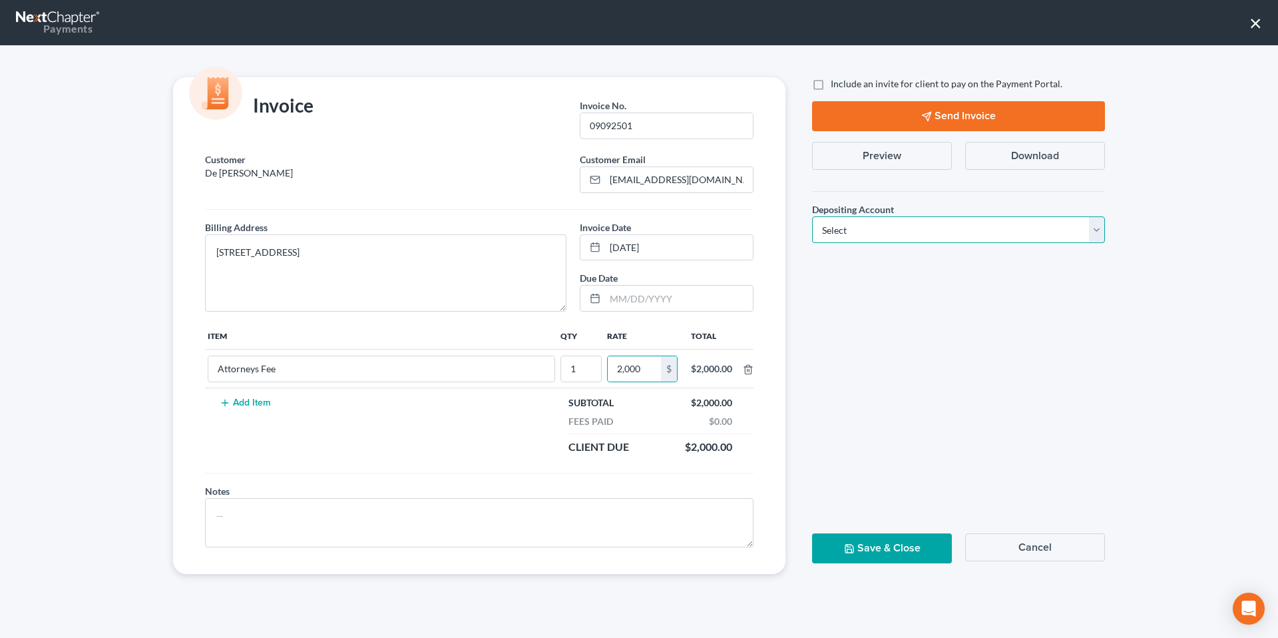
click at [858, 232] on select "Select Operation Trust" at bounding box center [958, 229] width 293 height 27
select select "0"
click at [812, 216] on select "Select Operation Trust" at bounding box center [958, 229] width 293 height 27
click at [906, 546] on button "Save & Close" at bounding box center [882, 548] width 140 height 30
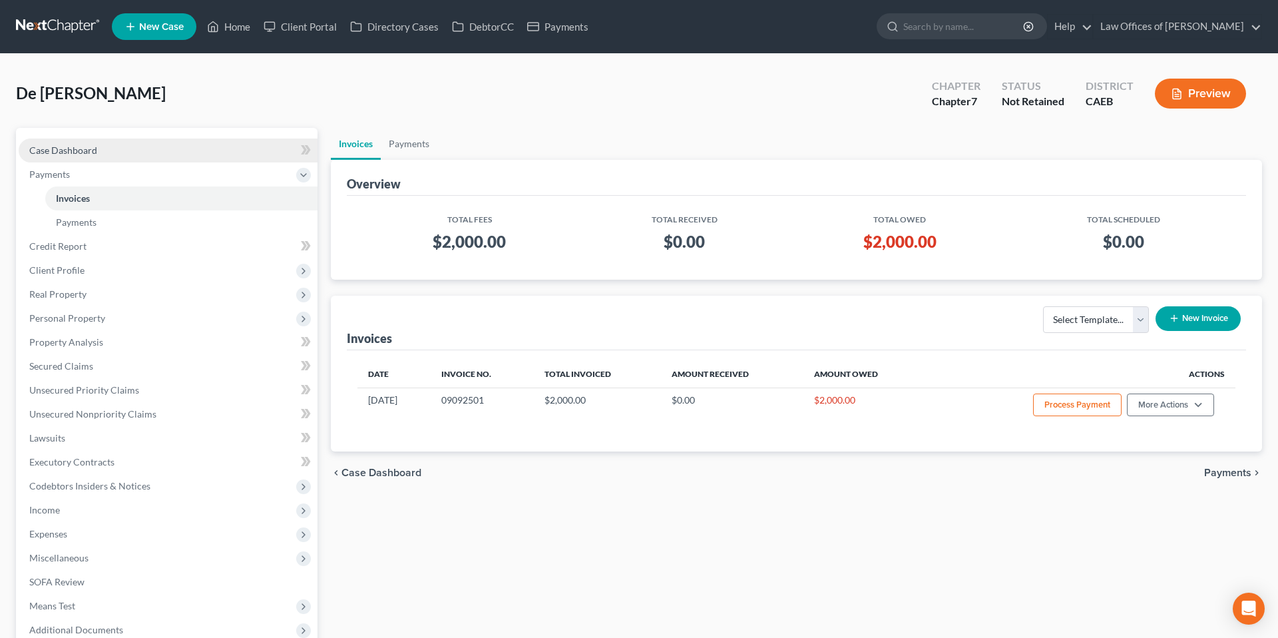
click at [265, 146] on link "Case Dashboard" at bounding box center [168, 150] width 299 height 24
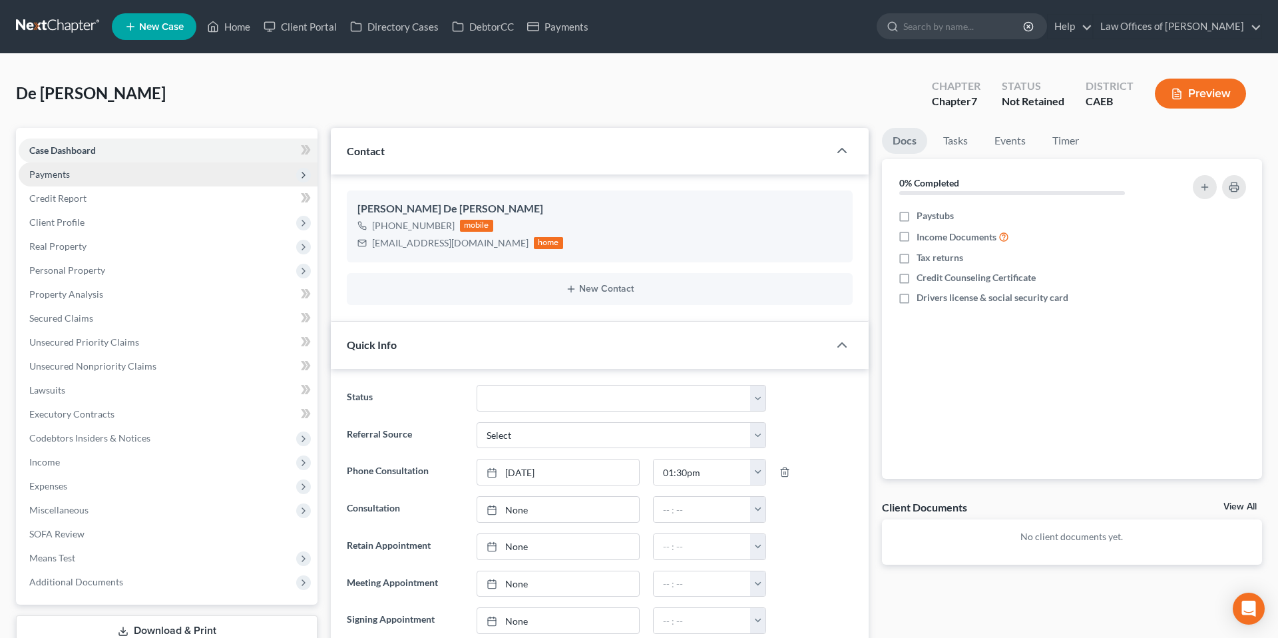
click at [79, 172] on span "Payments" at bounding box center [168, 174] width 299 height 24
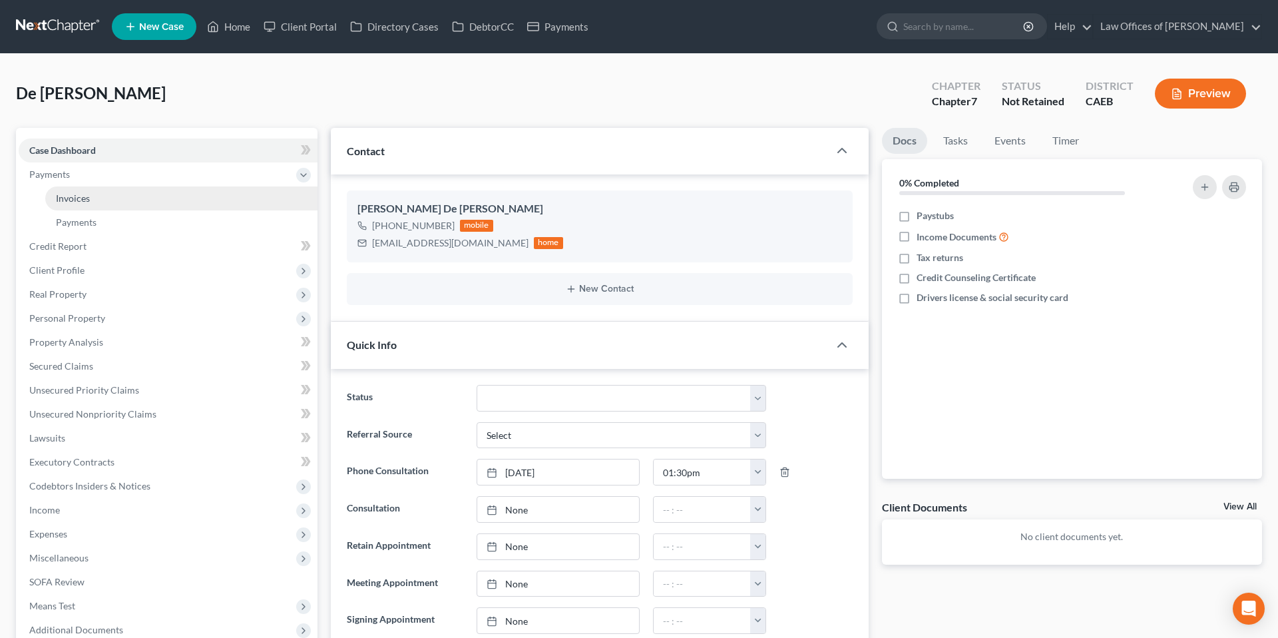
click at [92, 196] on link "Invoices" at bounding box center [181, 198] width 272 height 24
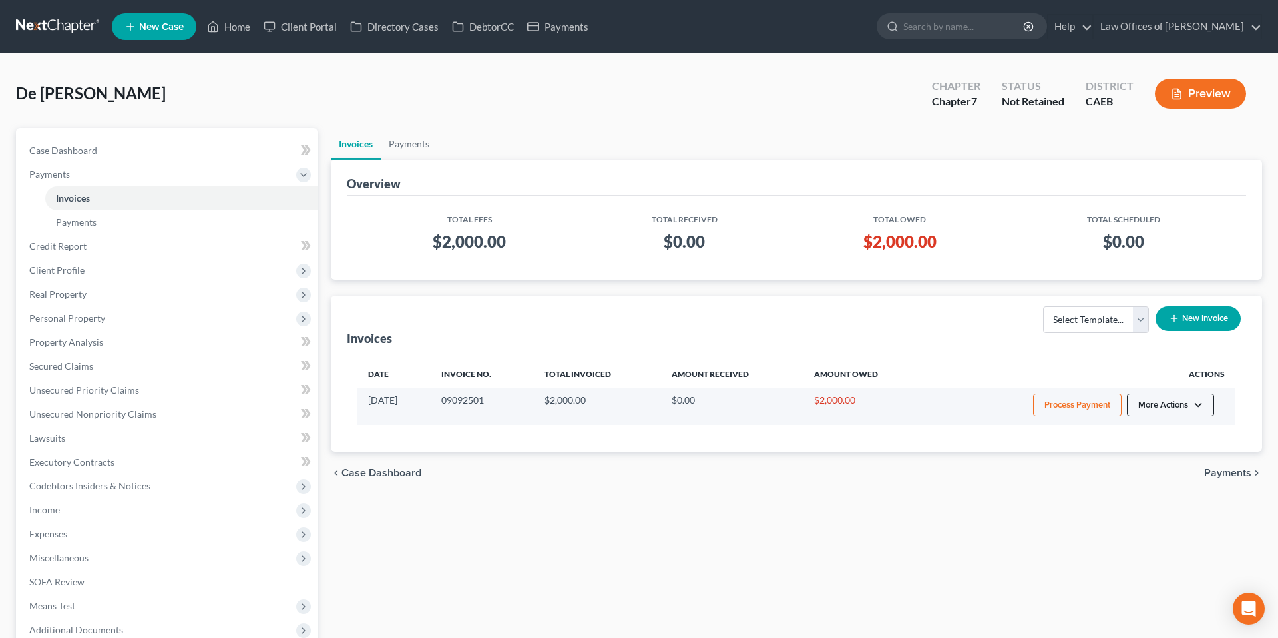
click at [1179, 407] on button "More Actions" at bounding box center [1170, 405] width 87 height 23
click at [1157, 457] on link "Record Cash or Check Payment" at bounding box center [1189, 454] width 156 height 23
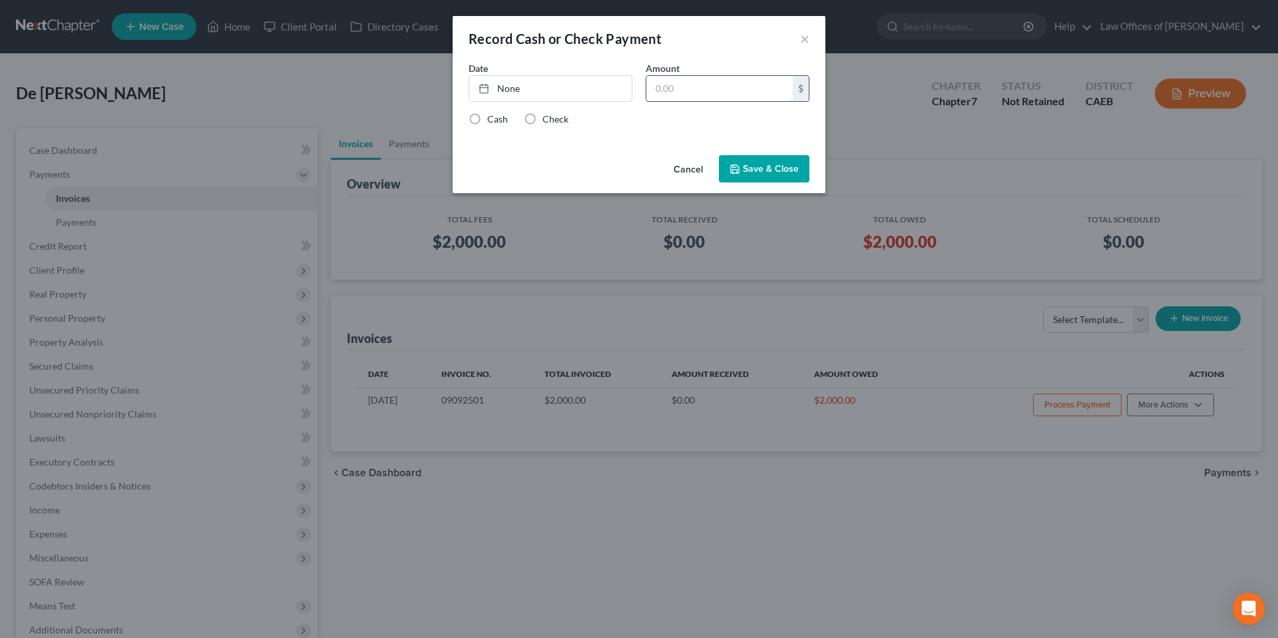
click at [748, 92] on input "text" at bounding box center [720, 88] width 146 height 25
type input "500"
type input "[DATE]"
click at [565, 95] on link "None" at bounding box center [550, 88] width 162 height 25
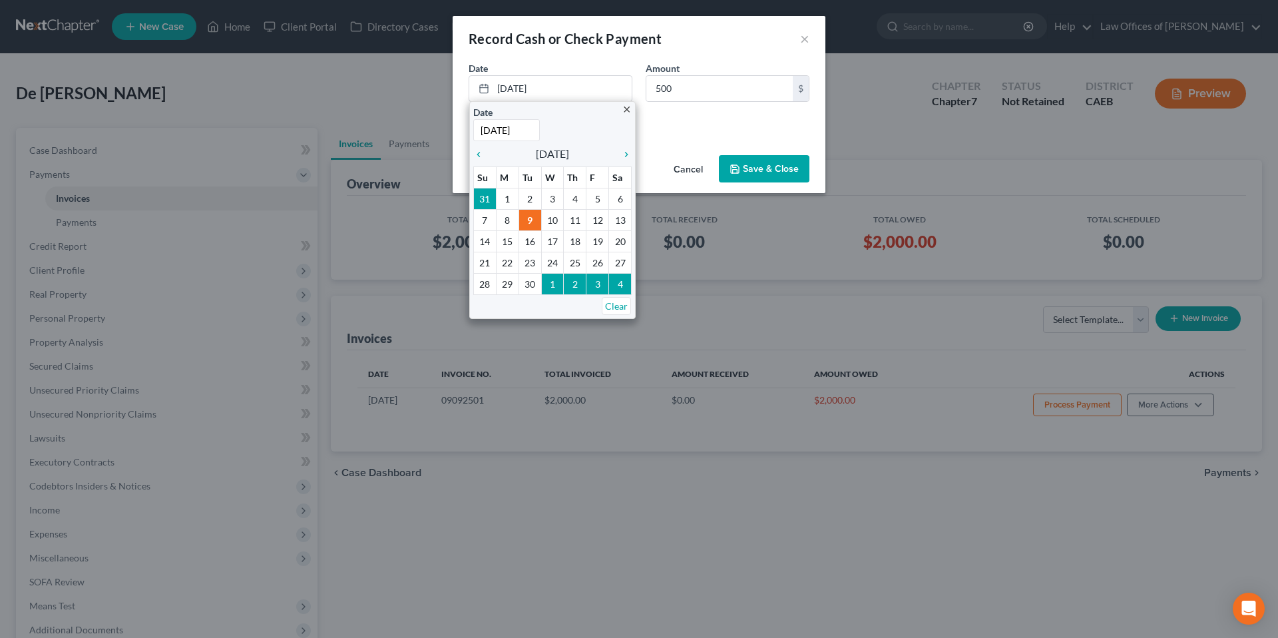
click at [682, 125] on div "Cash Check" at bounding box center [639, 119] width 341 height 13
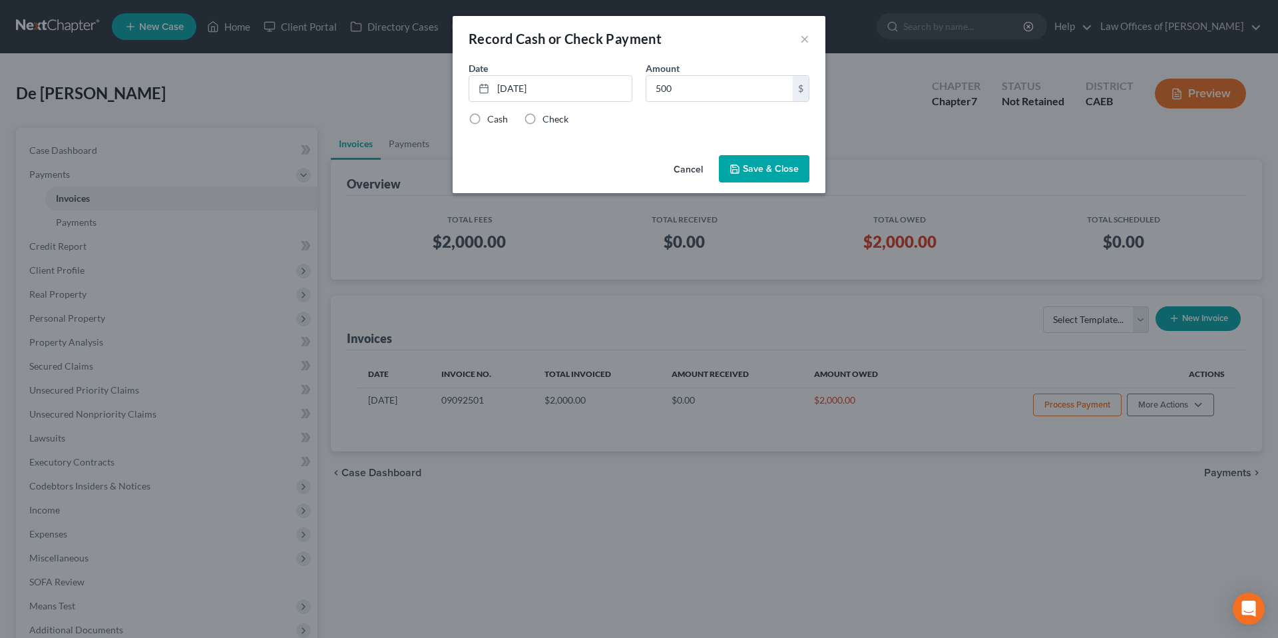
click at [543, 119] on label "Check" at bounding box center [556, 119] width 26 height 13
click at [548, 119] on input "Check" at bounding box center [552, 117] width 9 height 9
radio input "true"
click at [756, 166] on button "Save & Close" at bounding box center [764, 169] width 91 height 28
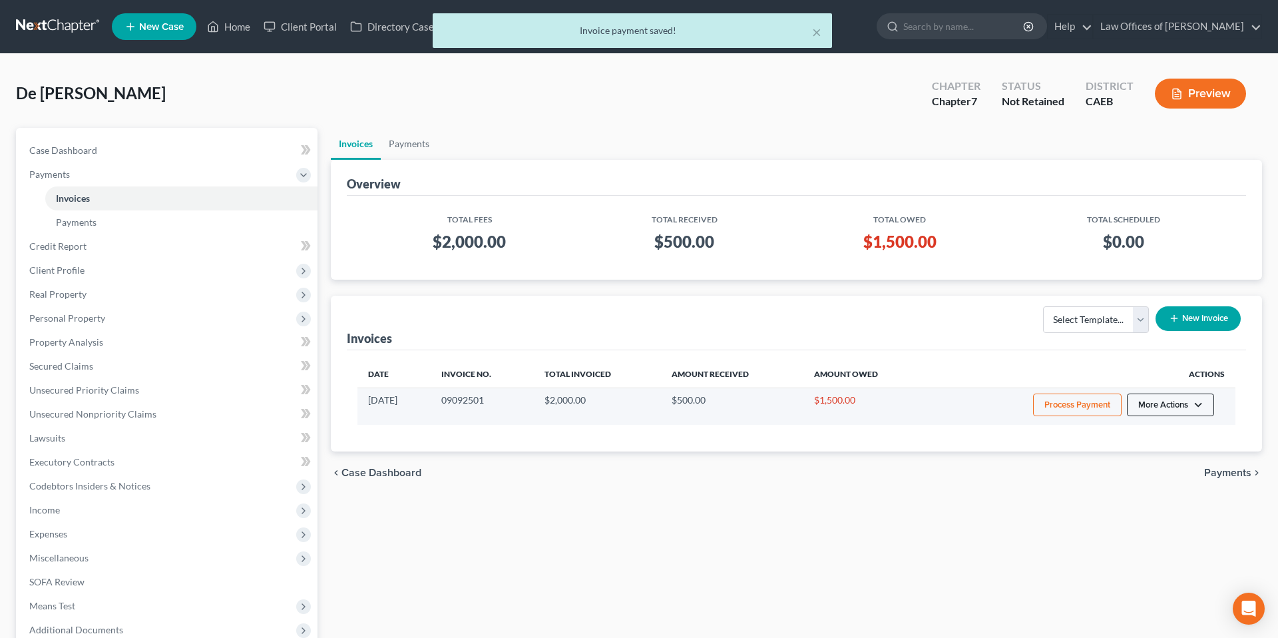
click at [1179, 407] on button "More Actions" at bounding box center [1170, 405] width 87 height 23
click at [1150, 433] on link "View/Edit" at bounding box center [1189, 432] width 156 height 23
select select "0"
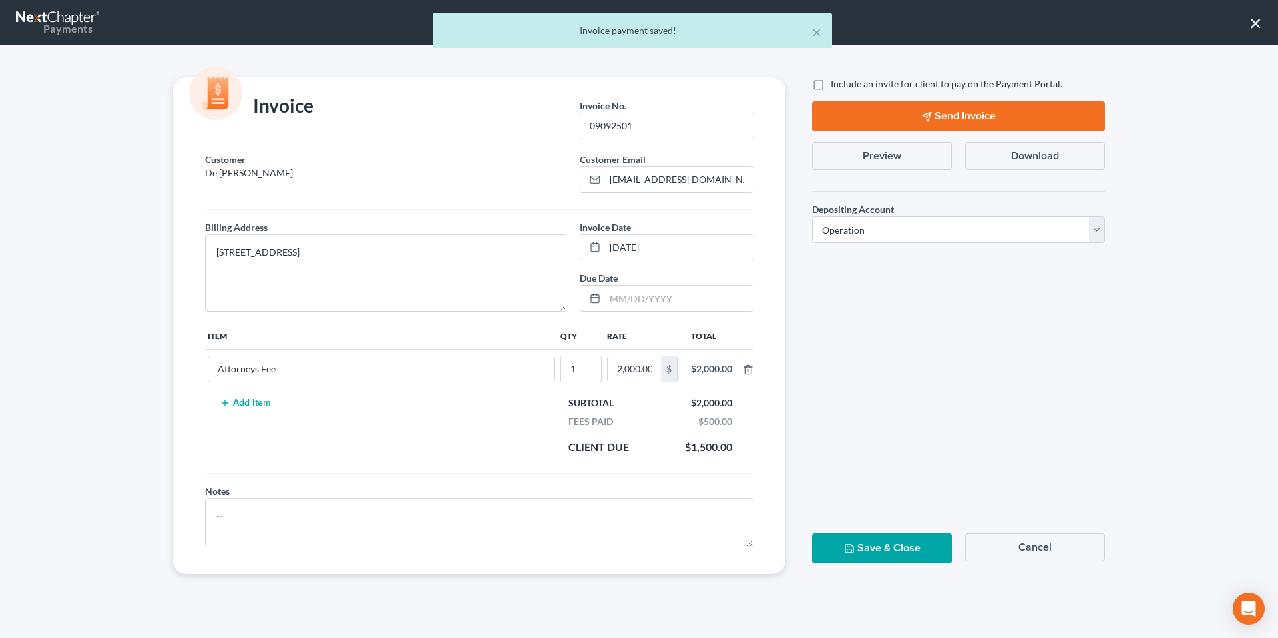
click at [906, 154] on button "Preview" at bounding box center [882, 156] width 140 height 28
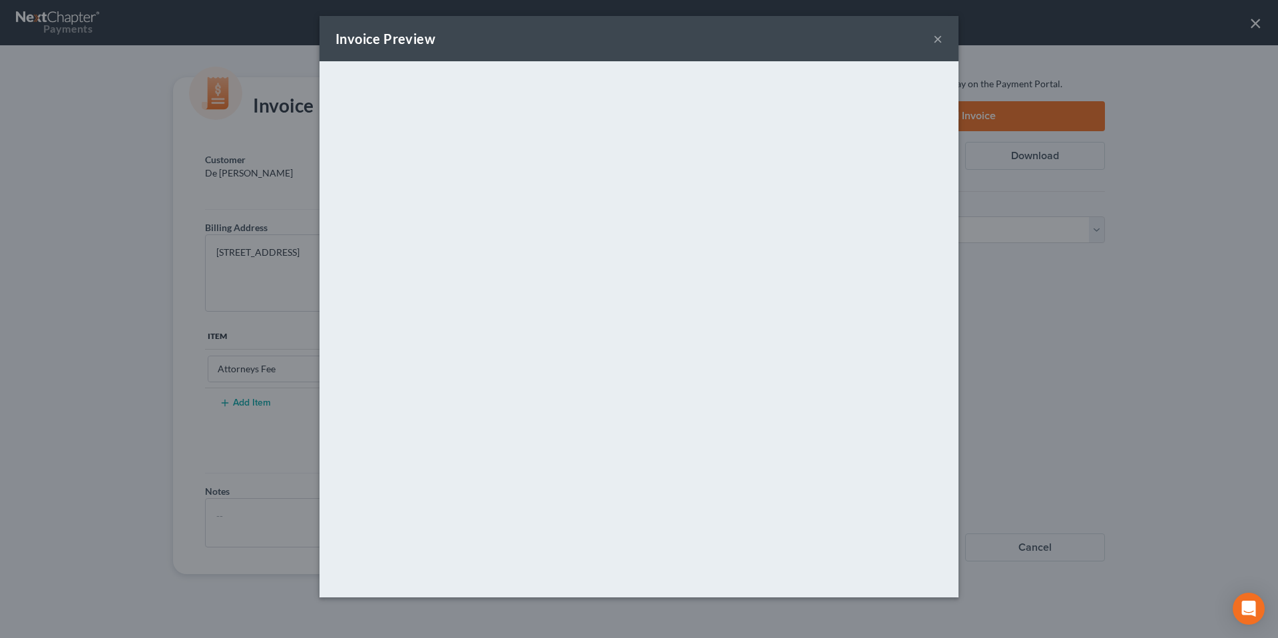
click at [936, 35] on button "×" at bounding box center [938, 39] width 9 height 16
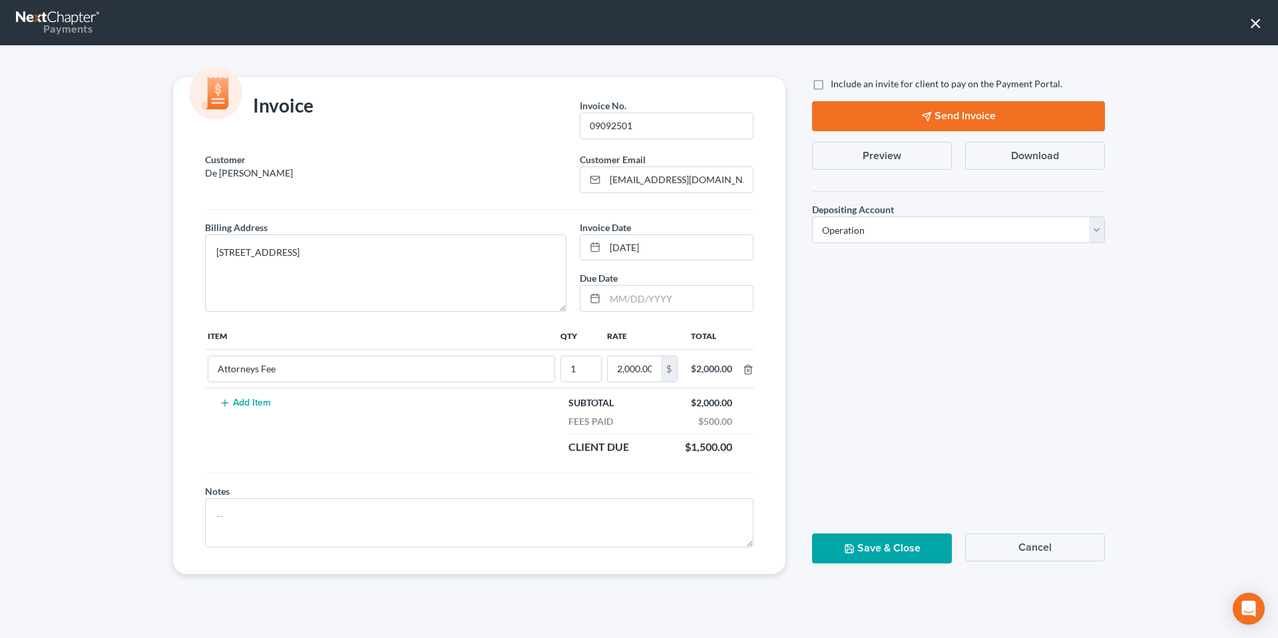
click at [1255, 28] on button "×" at bounding box center [1256, 22] width 13 height 21
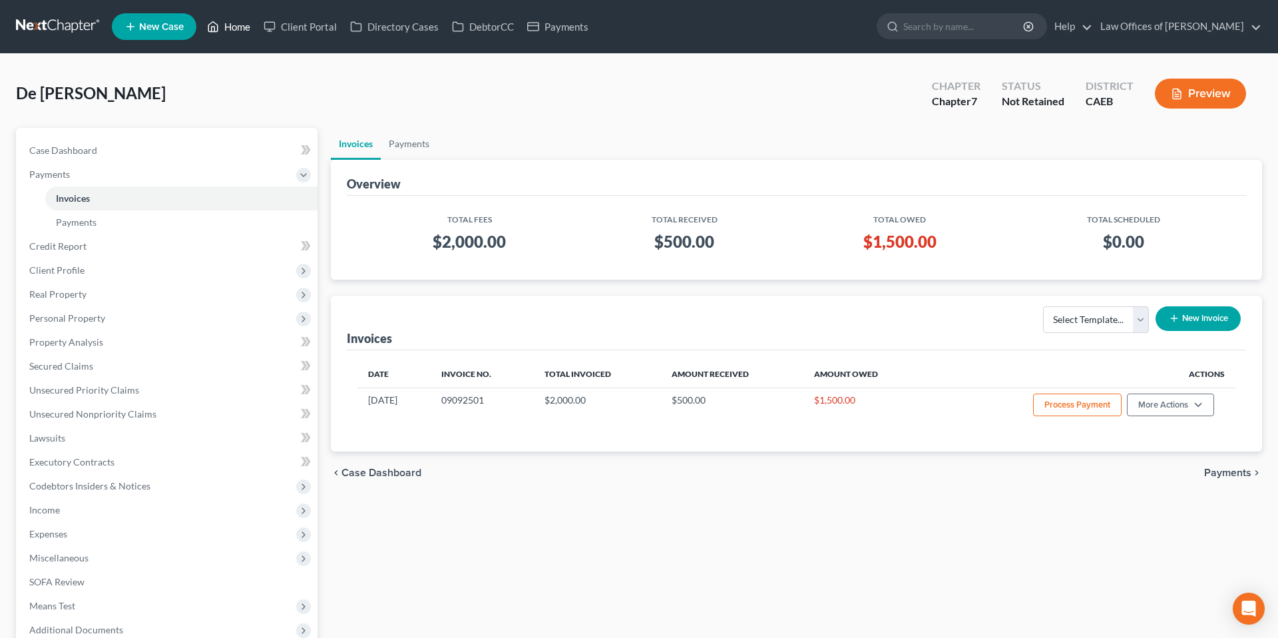
click at [223, 26] on link "Home" at bounding box center [228, 27] width 57 height 24
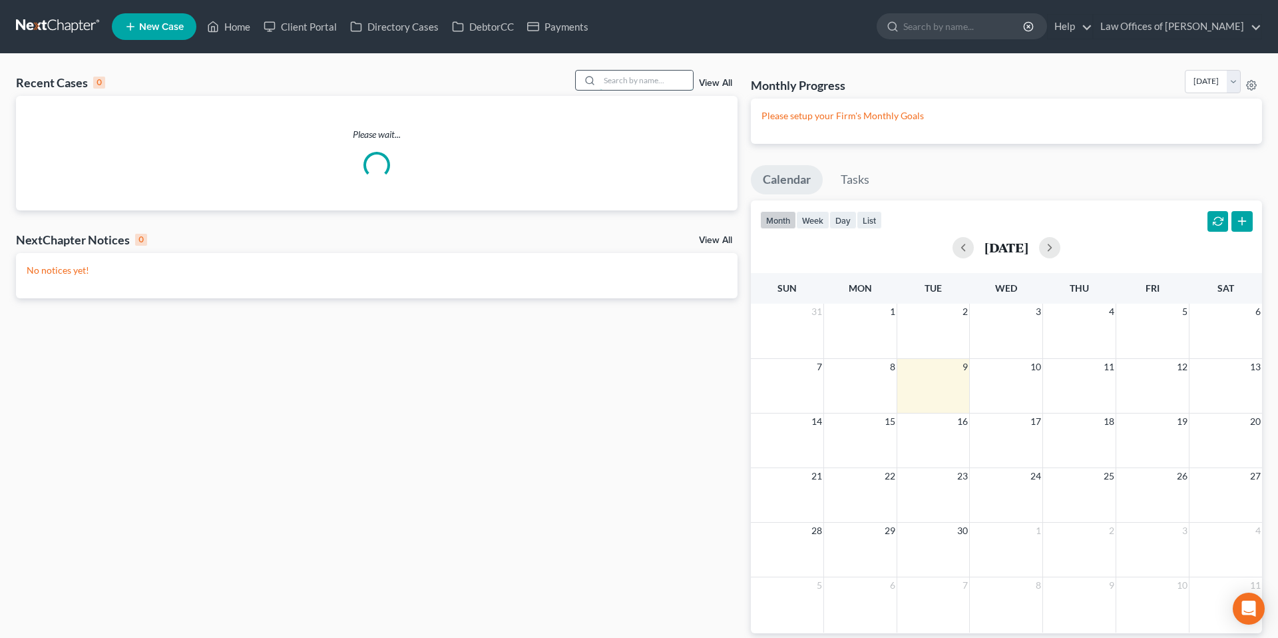
click at [609, 82] on input "search" at bounding box center [646, 80] width 93 height 19
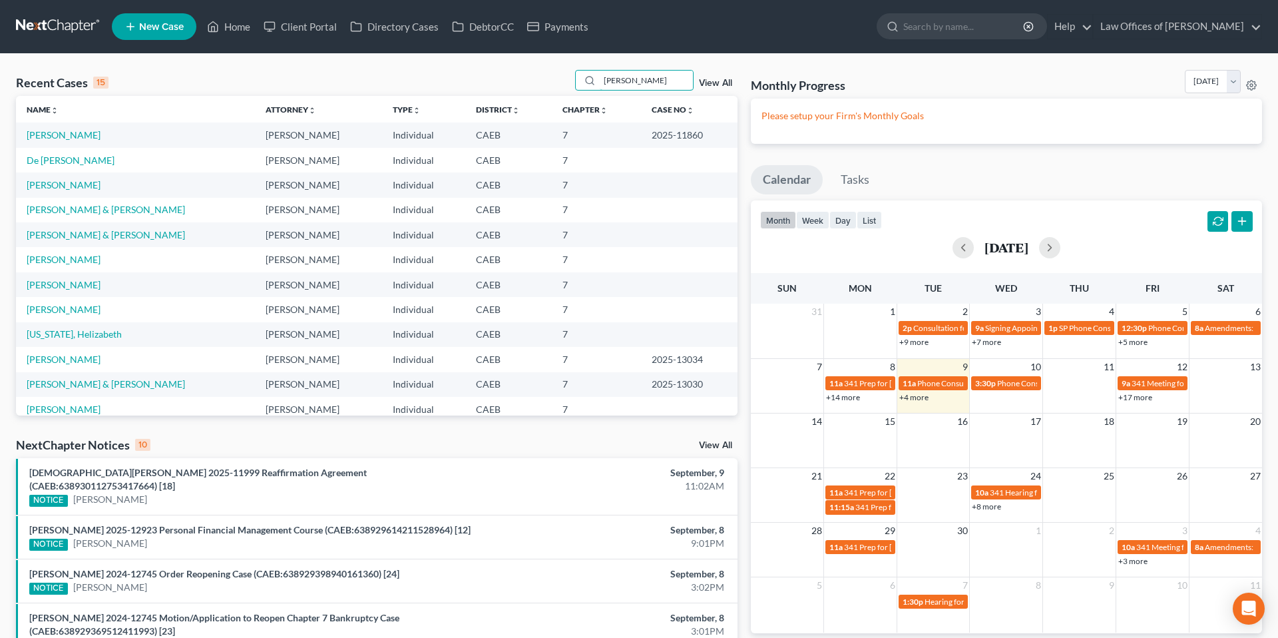
drag, startPoint x: 643, startPoint y: 81, endPoint x: 563, endPoint y: 87, distance: 79.5
click at [564, 87] on div "Recent Cases 15 [PERSON_NAME] View All" at bounding box center [377, 83] width 722 height 26
type input "w"
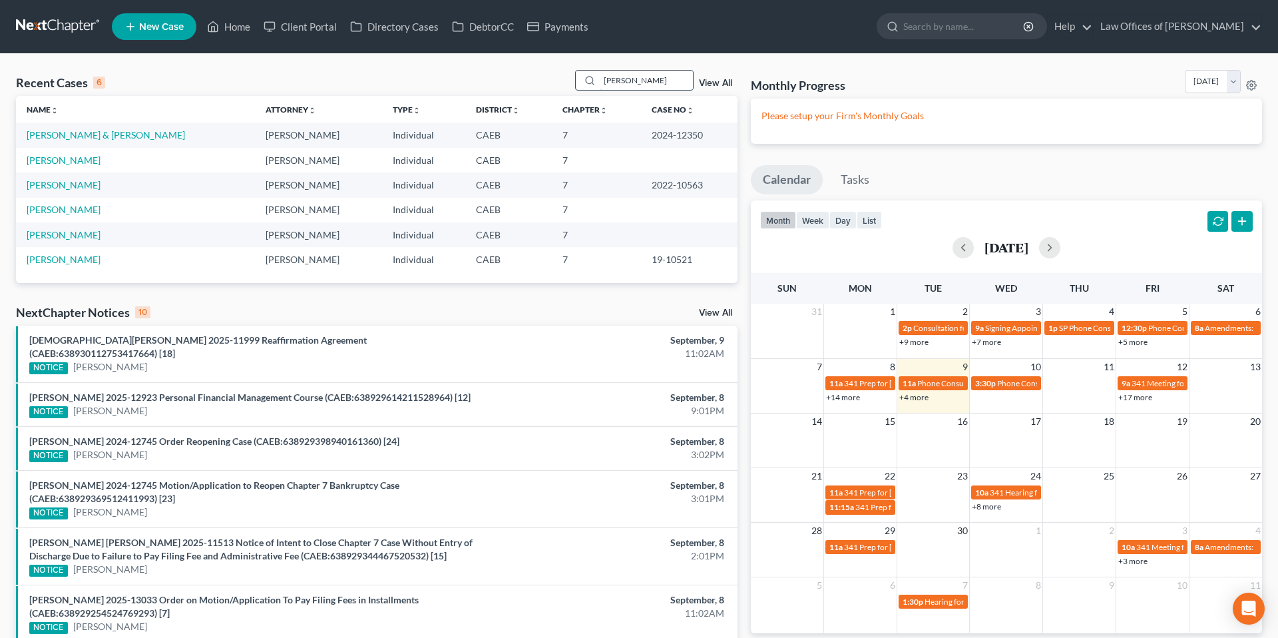
click at [638, 82] on input "[PERSON_NAME]" at bounding box center [646, 80] width 93 height 19
type input "[PERSON_NAME]"
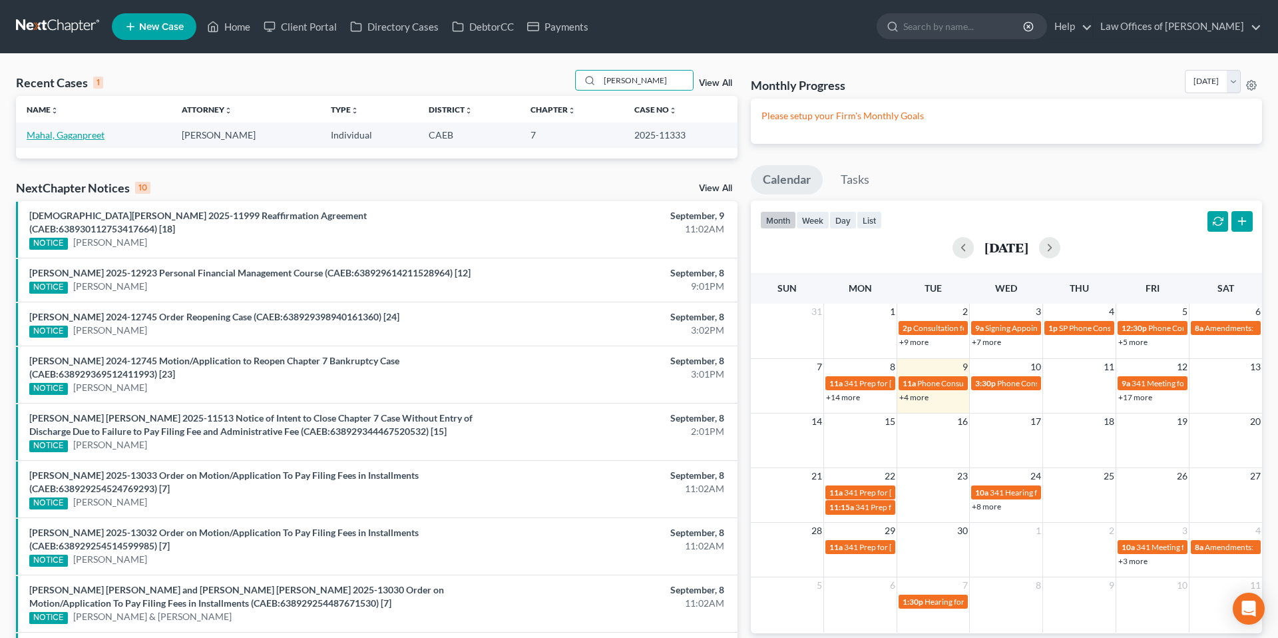
click at [95, 138] on link "Mahal, Gaganpreet" at bounding box center [66, 134] width 78 height 11
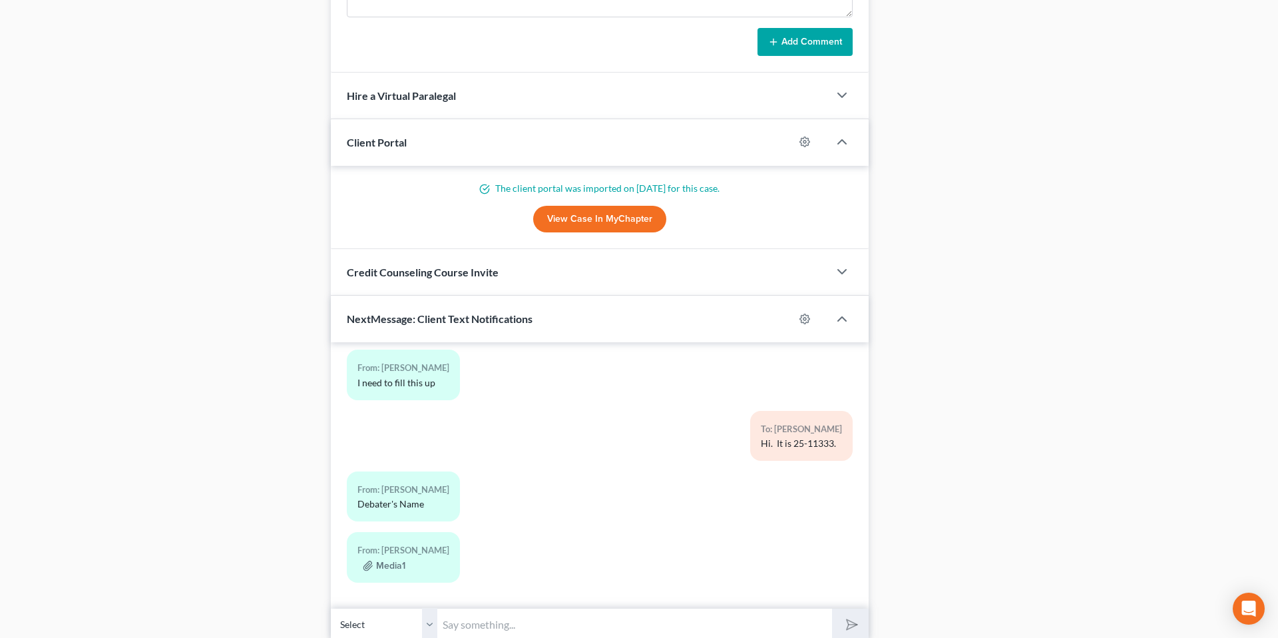
scroll to position [1145, 0]
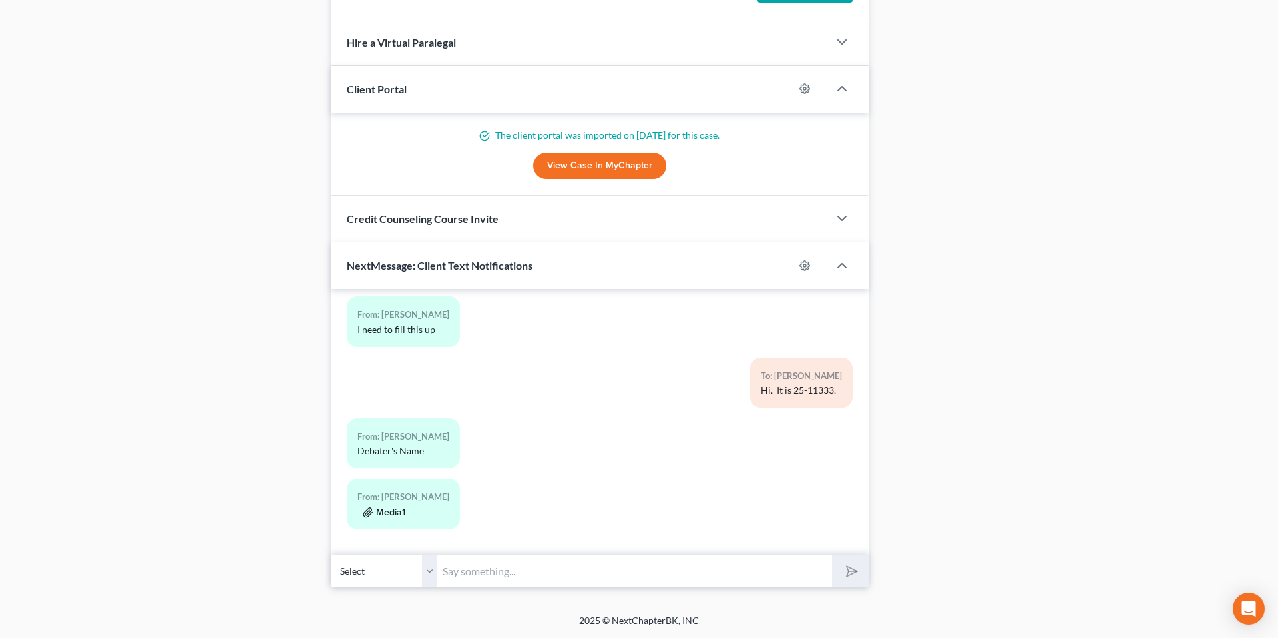
click at [392, 509] on button "Media1" at bounding box center [384, 512] width 43 height 11
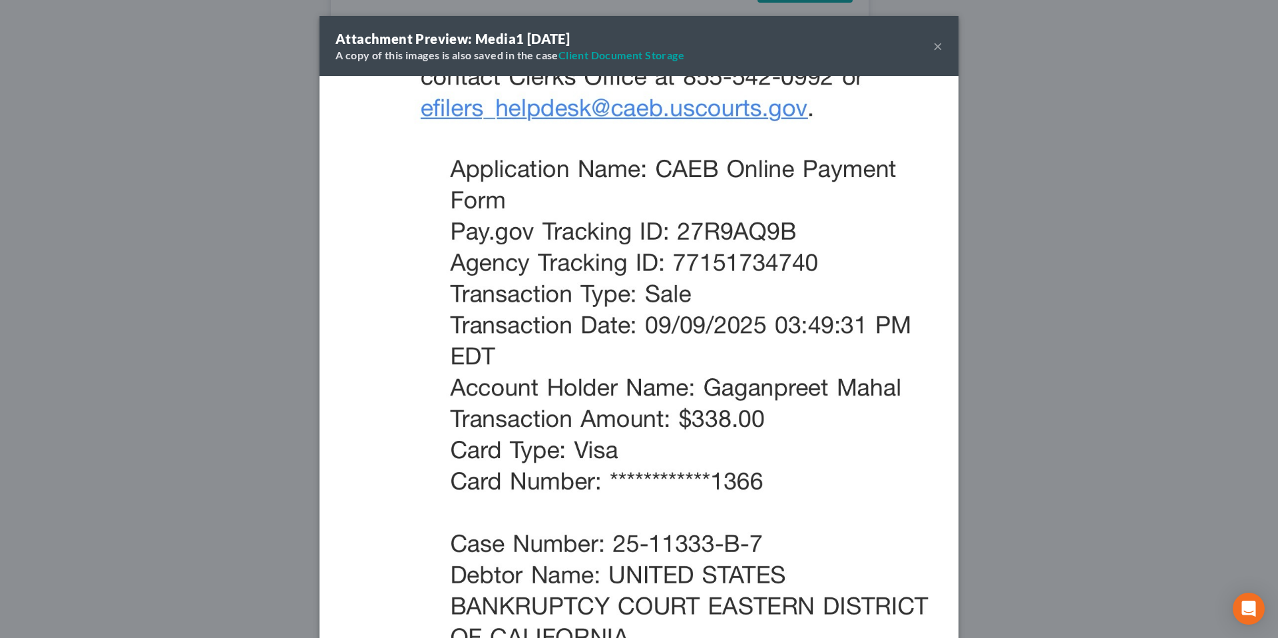
click at [936, 43] on button "×" at bounding box center [938, 46] width 9 height 16
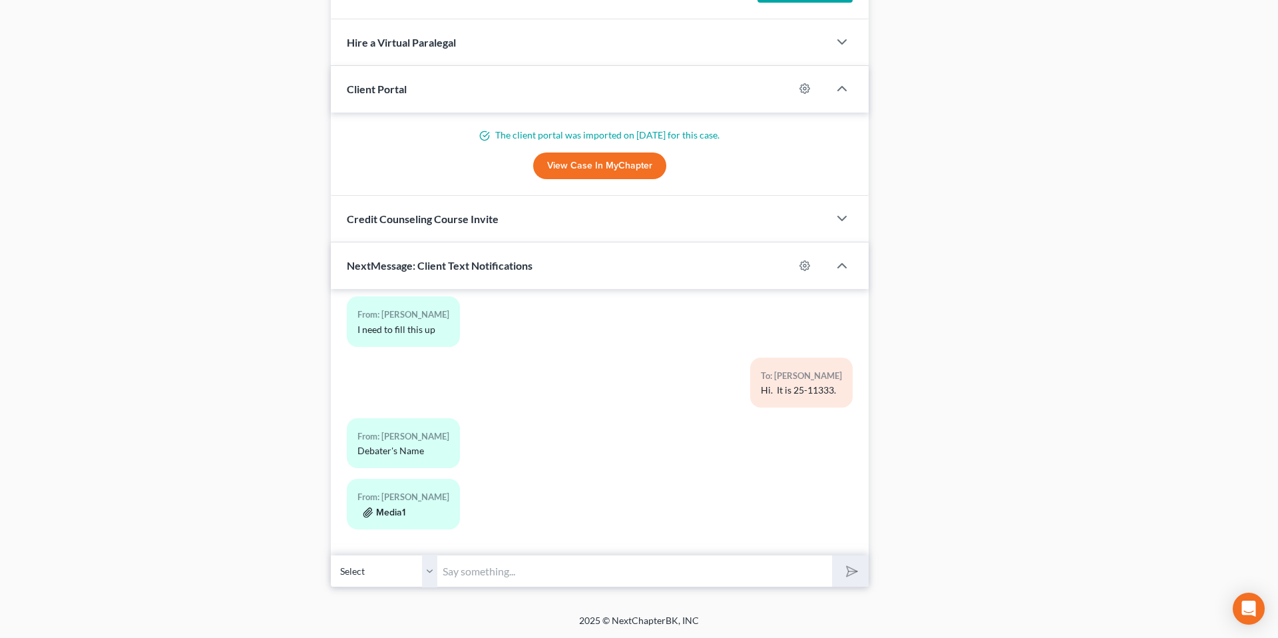
click at [388, 511] on button "Media1" at bounding box center [384, 512] width 43 height 11
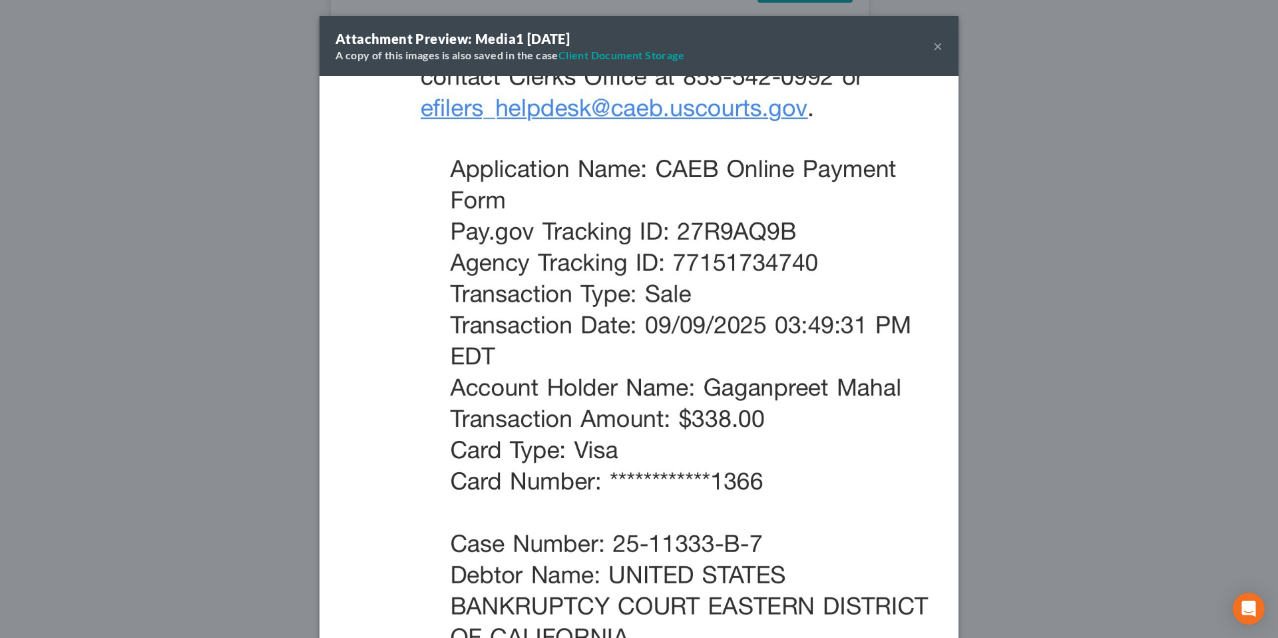
click at [936, 48] on button "×" at bounding box center [938, 46] width 9 height 16
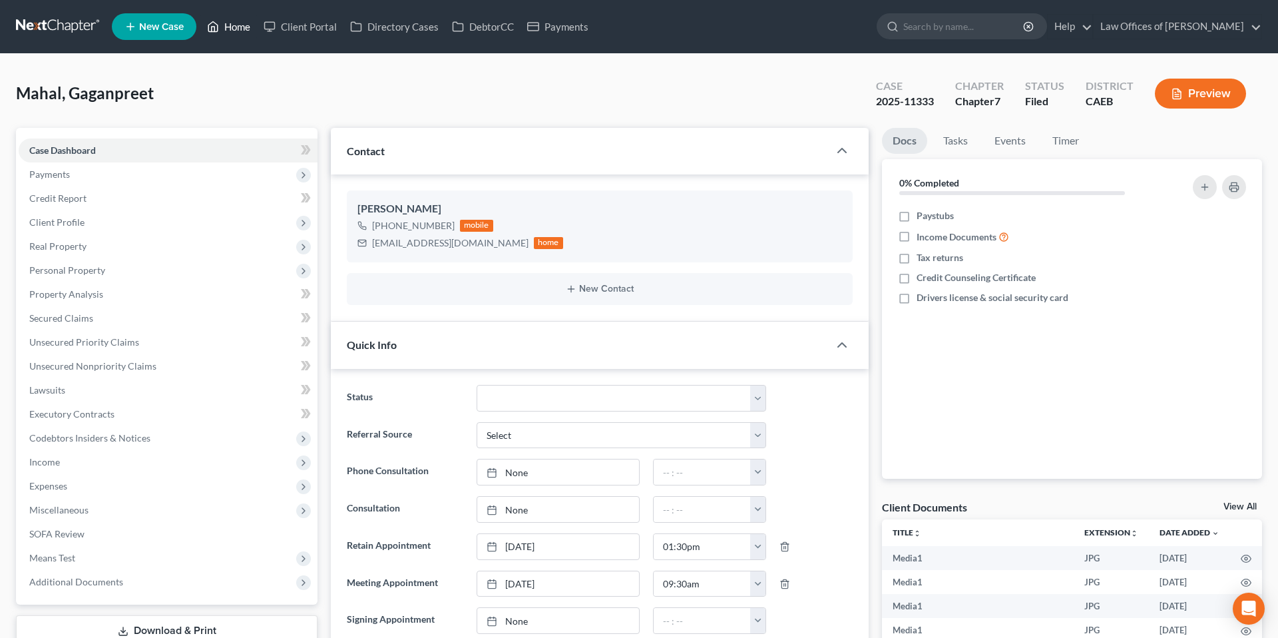
click at [230, 24] on link "Home" at bounding box center [228, 27] width 57 height 24
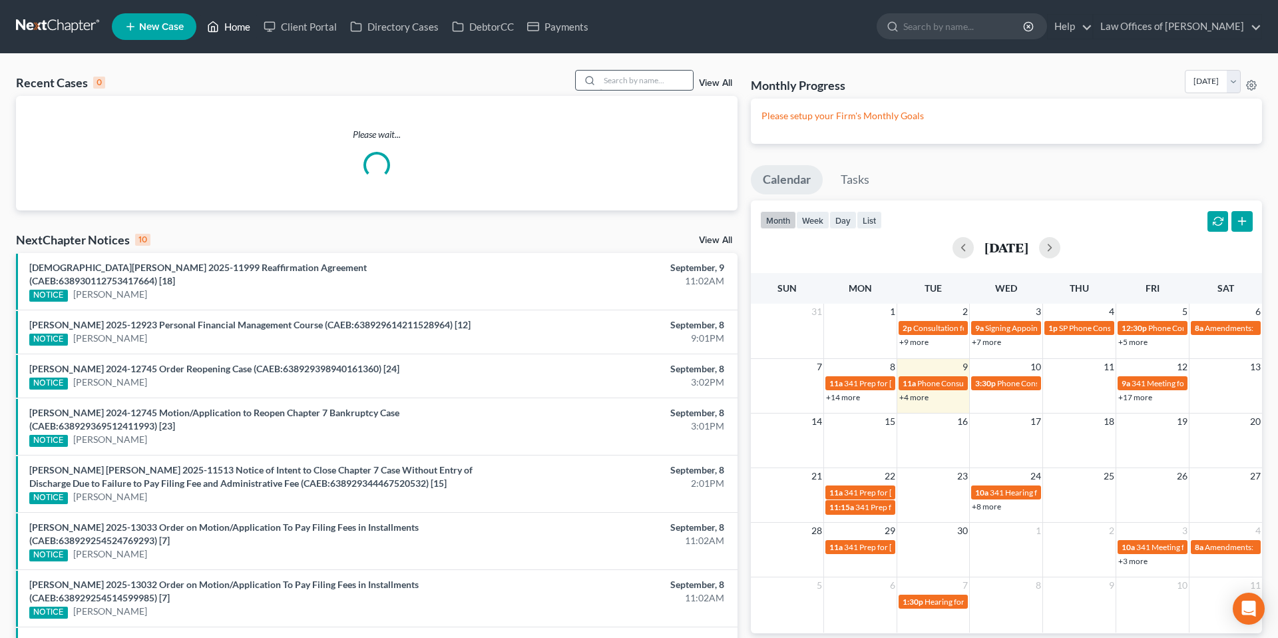
scroll to position [1, 0]
click at [624, 80] on input "search" at bounding box center [646, 79] width 93 height 19
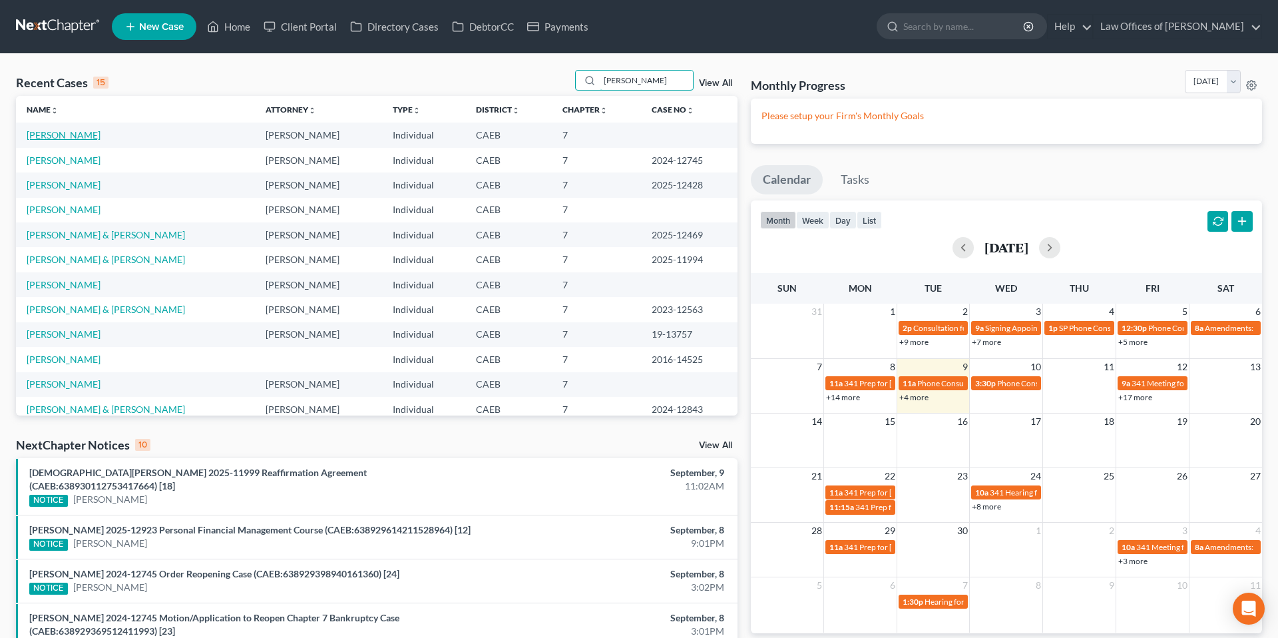
type input "[PERSON_NAME]"
click at [86, 133] on link "[PERSON_NAME]" at bounding box center [64, 134] width 74 height 11
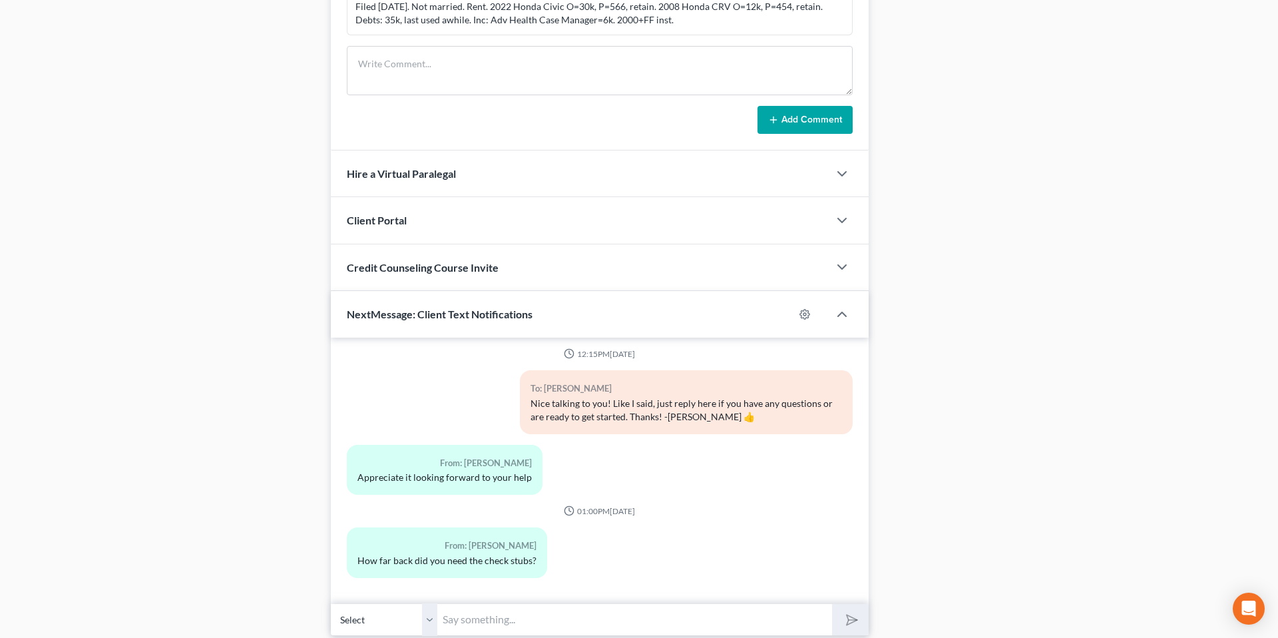
scroll to position [888, 0]
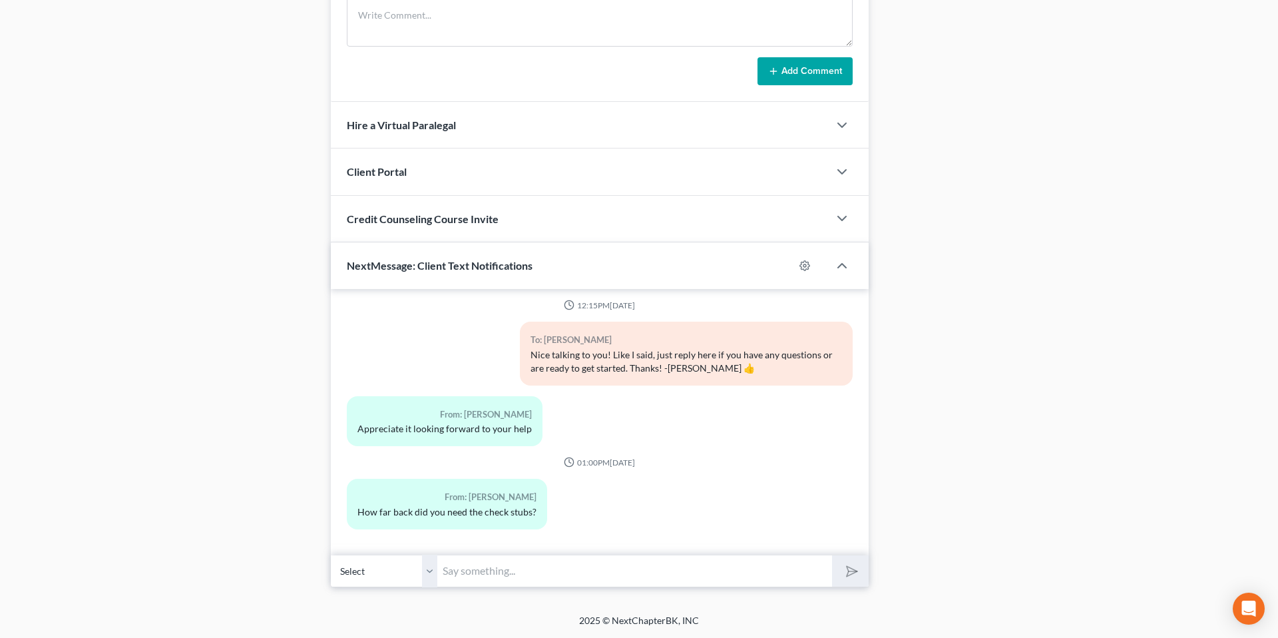
click at [545, 584] on input "text" at bounding box center [634, 571] width 395 height 33
type input "It would be 6 months worth of paystubs."
click at [832, 555] on button "submit" at bounding box center [850, 570] width 37 height 31
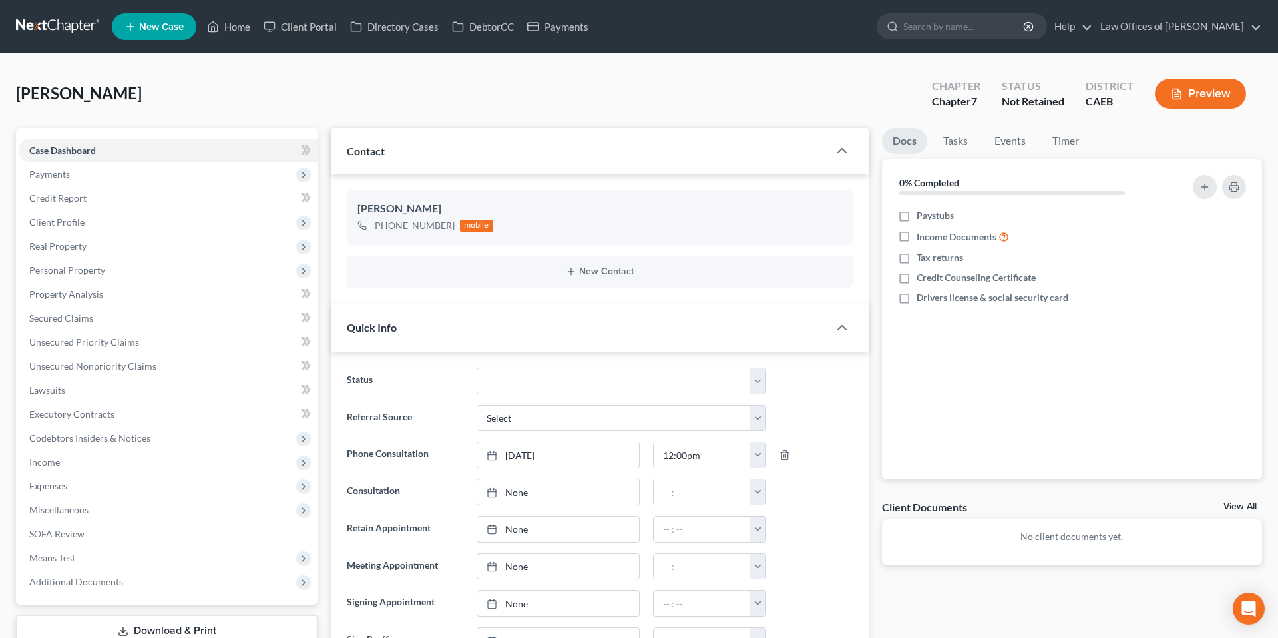
scroll to position [468, 0]
click at [233, 25] on link "Home" at bounding box center [228, 27] width 57 height 24
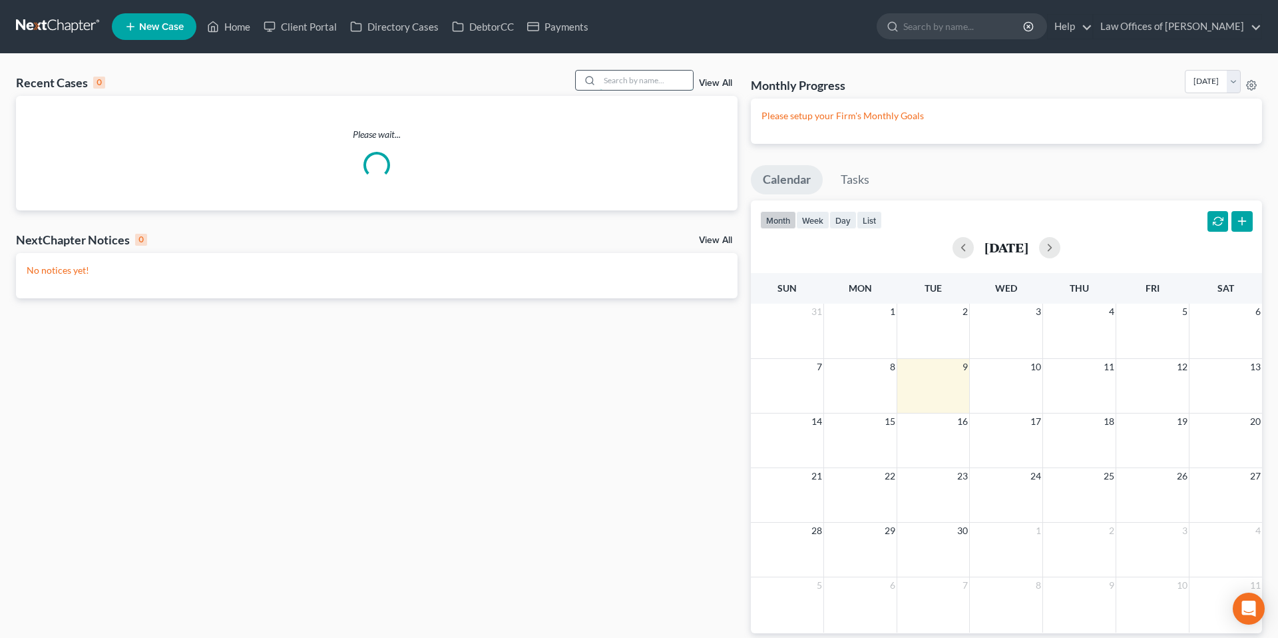
click at [667, 77] on input "search" at bounding box center [646, 80] width 93 height 19
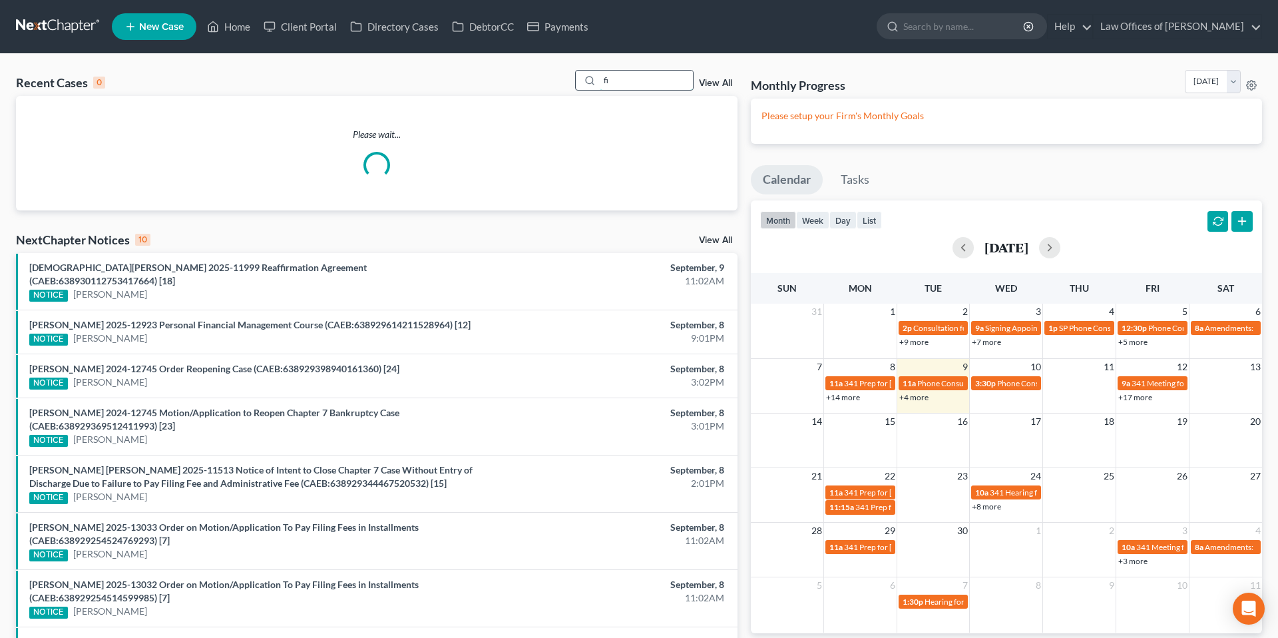
type input "f"
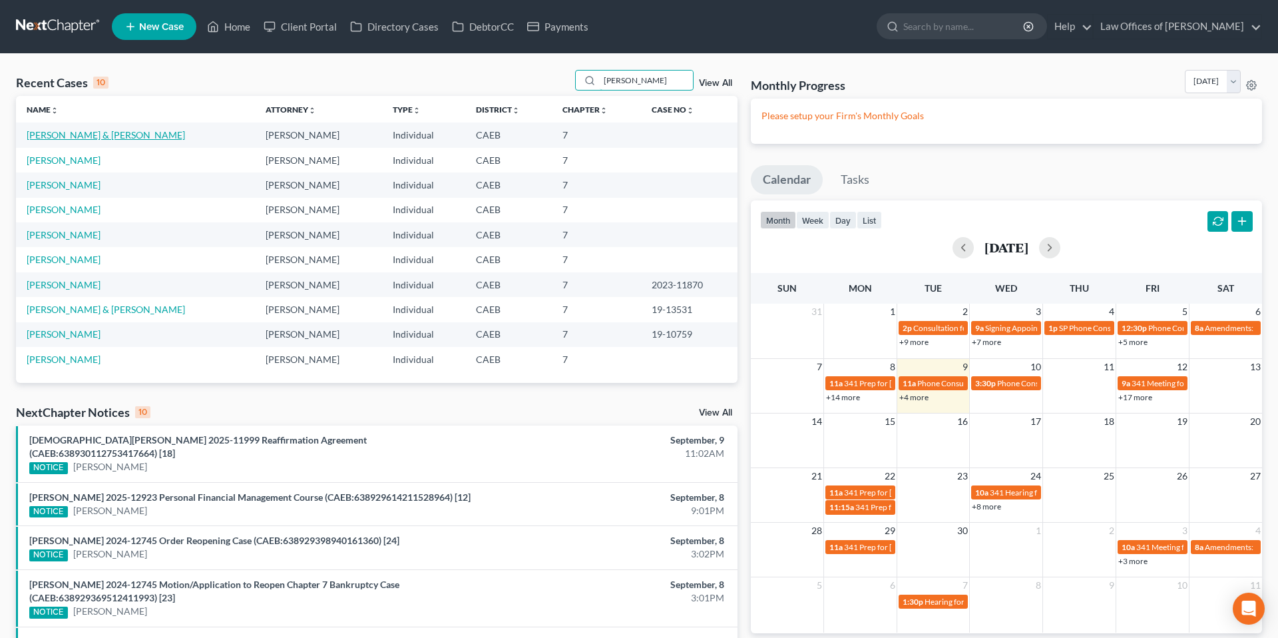
type input "[PERSON_NAME]"
click at [105, 133] on link "[PERSON_NAME] & [PERSON_NAME]" at bounding box center [106, 134] width 158 height 11
select select "11"
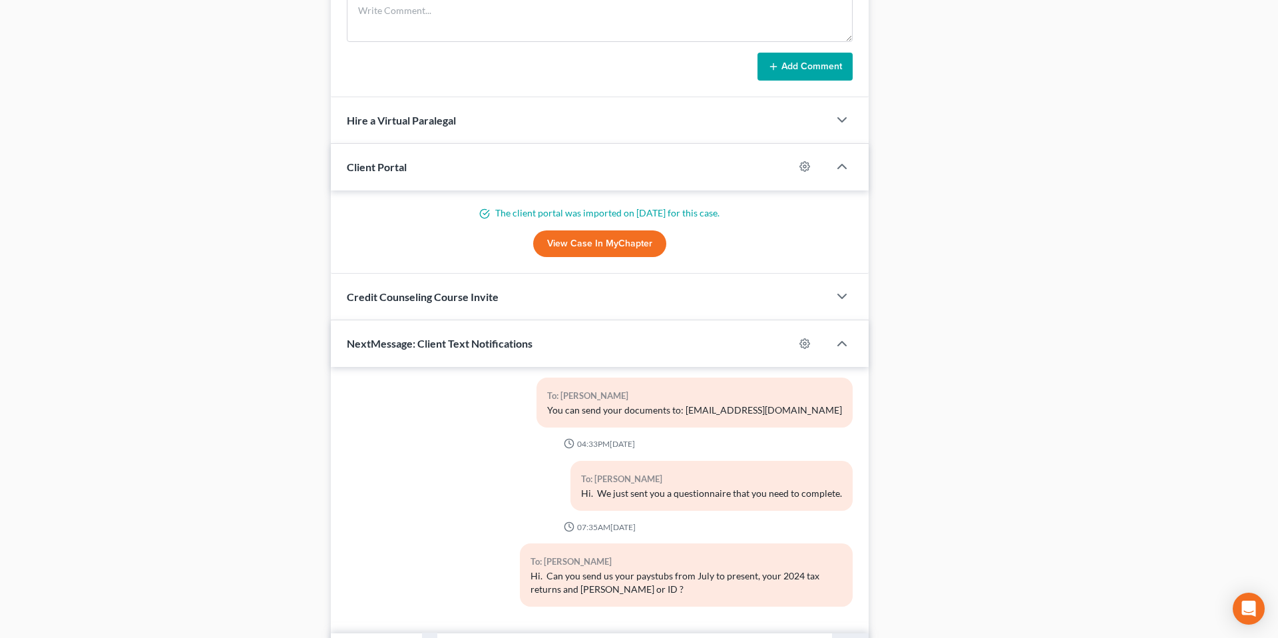
scroll to position [1145, 0]
